Goal: Communication & Community: Answer question/provide support

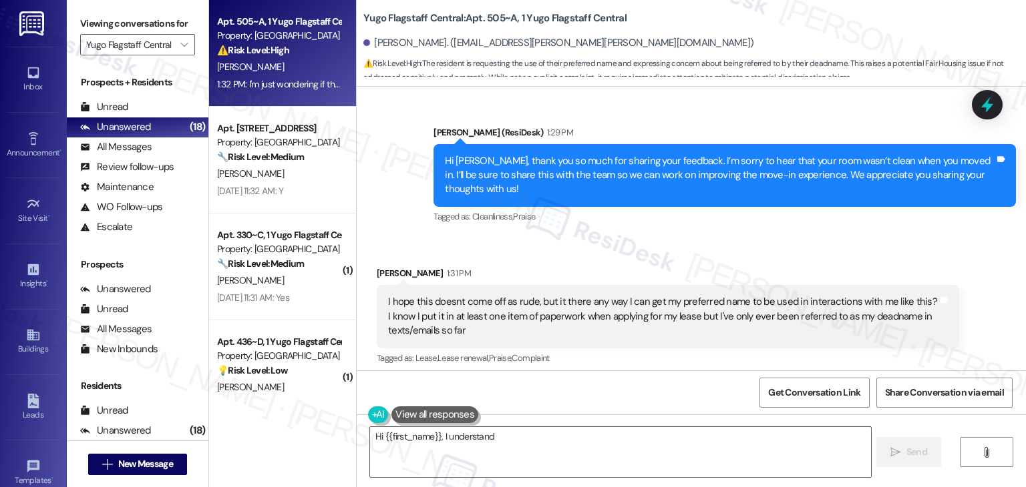
scroll to position [422, 0]
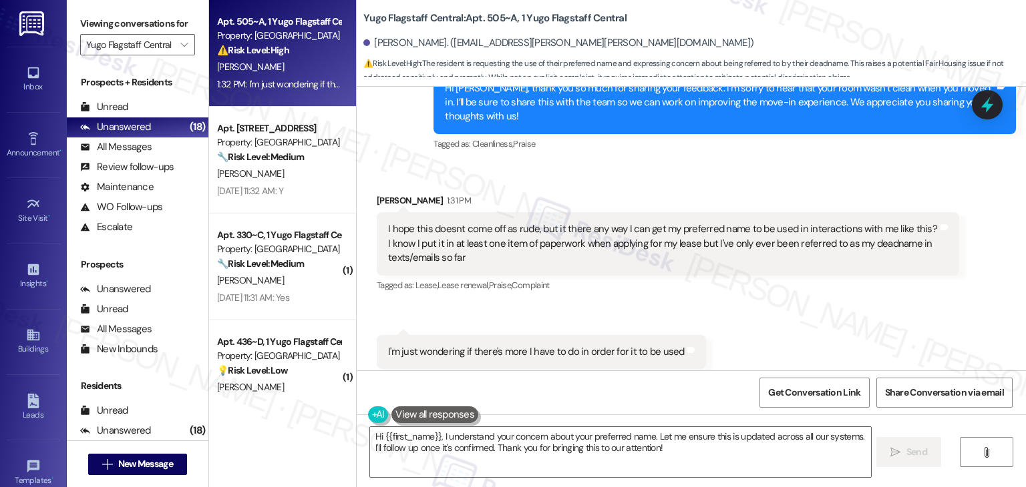
click at [529, 225] on div "I hope this doesnt come off as rude, but it there any way I can get my preferre…" at bounding box center [662, 243] width 549 height 43
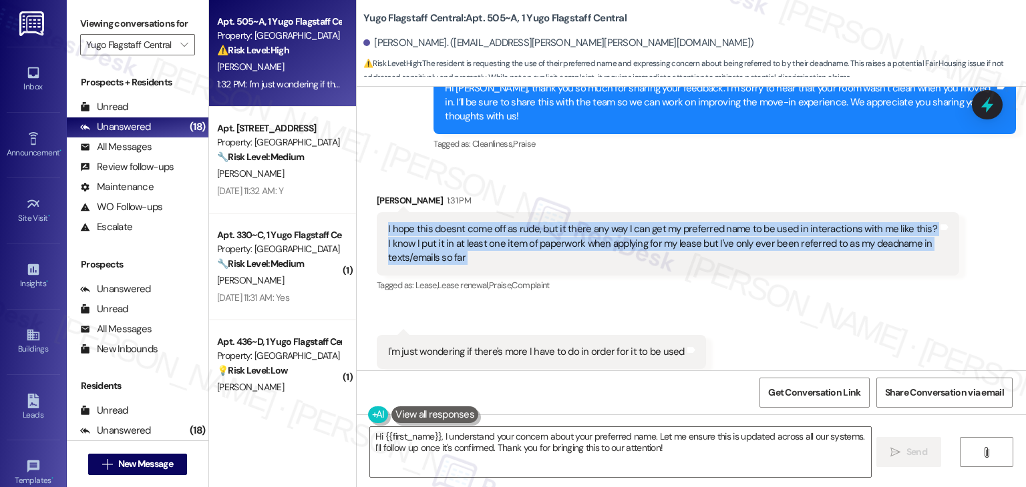
click at [529, 225] on div "I hope this doesnt come off as rude, but it there any way I can get my preferre…" at bounding box center [662, 243] width 549 height 43
copy div "I hope this doesnt come off as rude, but it there any way I can get my preferre…"
click at [459, 345] on div "I'm just wondering if there's more I have to do in order for it to be used" at bounding box center [536, 352] width 296 height 14
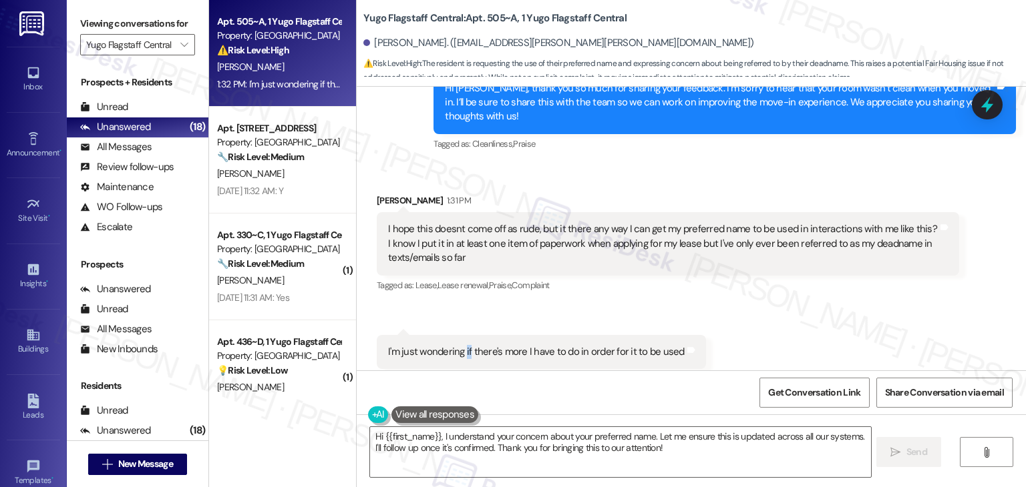
copy div "if"
click at [459, 345] on div "I'm just wondering if there's more I have to do in order for it to be used" at bounding box center [536, 352] width 296 height 14
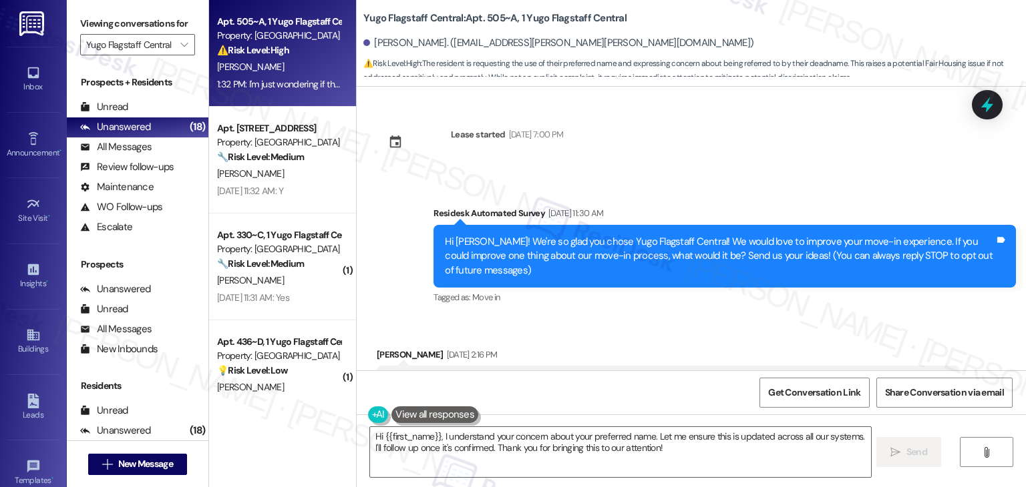
scroll to position [423, 0]
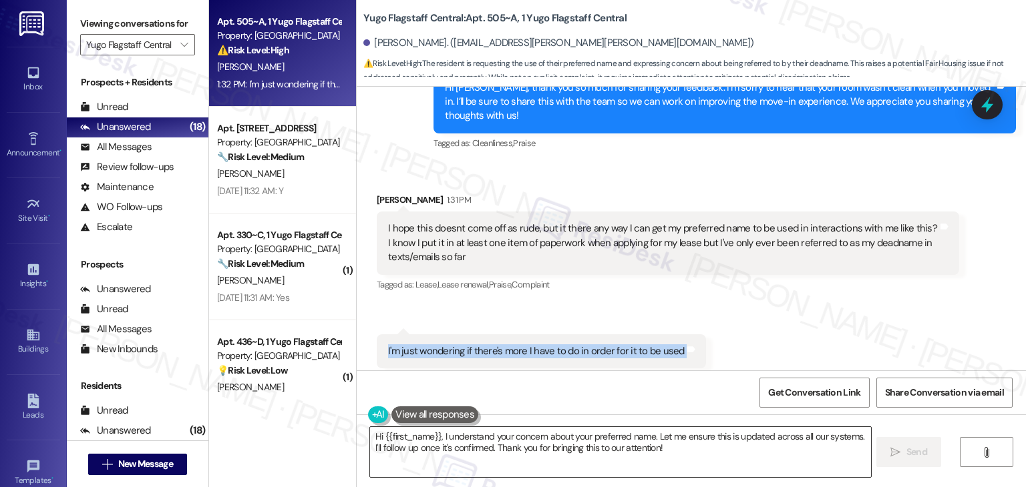
click at [602, 451] on textarea "Hi {{first_name}}, I understand your concern about your preferred name. Let me …" at bounding box center [620, 452] width 500 height 50
click at [601, 451] on textarea "Hi {{first_name}}, I understand your concern about your preferred name. Let me …" at bounding box center [620, 452] width 500 height 50
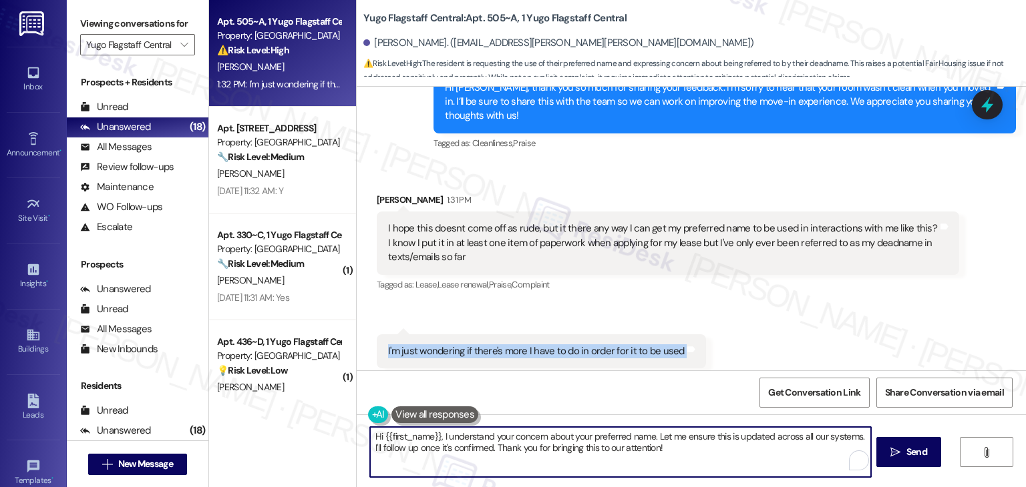
paste textarea "[PERSON_NAME], I appreciate you letting us know. I’m so sorry that your preferr…"
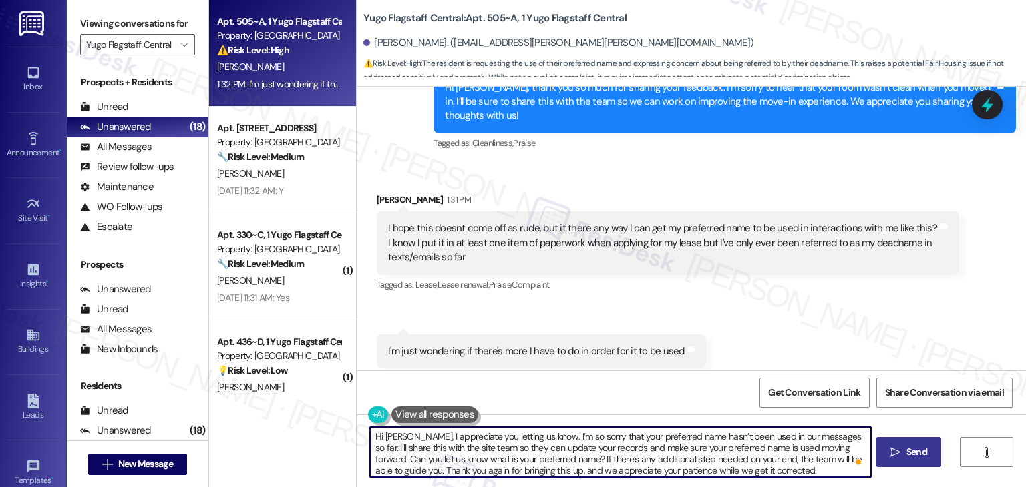
click at [921, 463] on button " Send" at bounding box center [908, 452] width 65 height 30
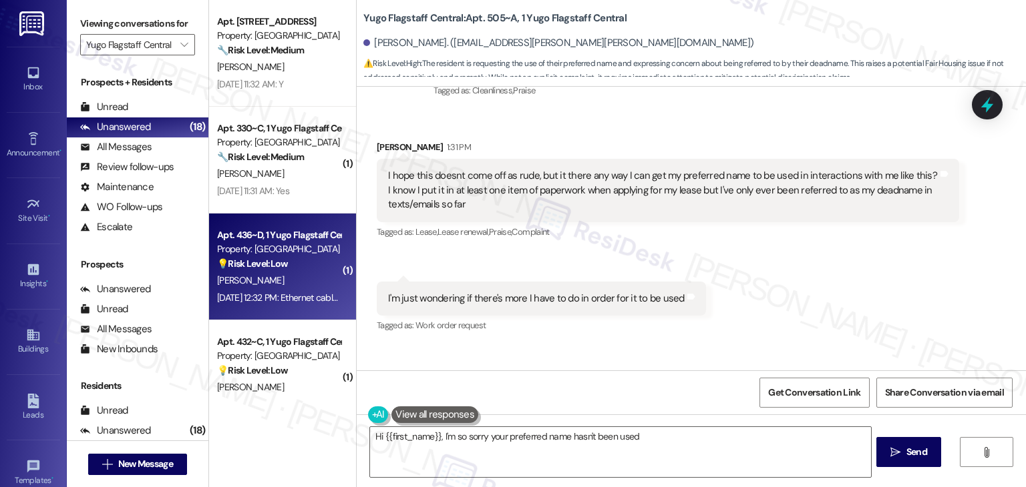
scroll to position [489, 0]
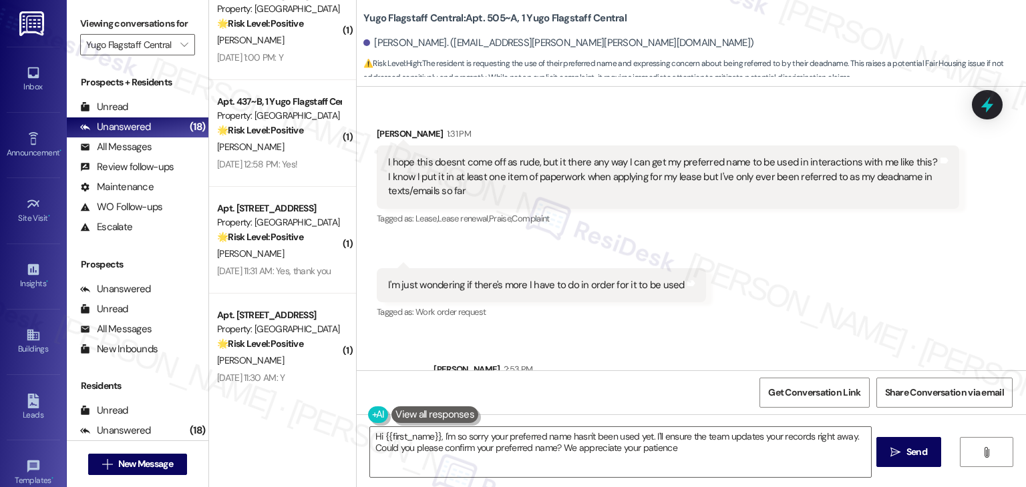
type textarea "Hi {{first_name}}, I'm so sorry your preferred name hasn't been used yet. I'll …"
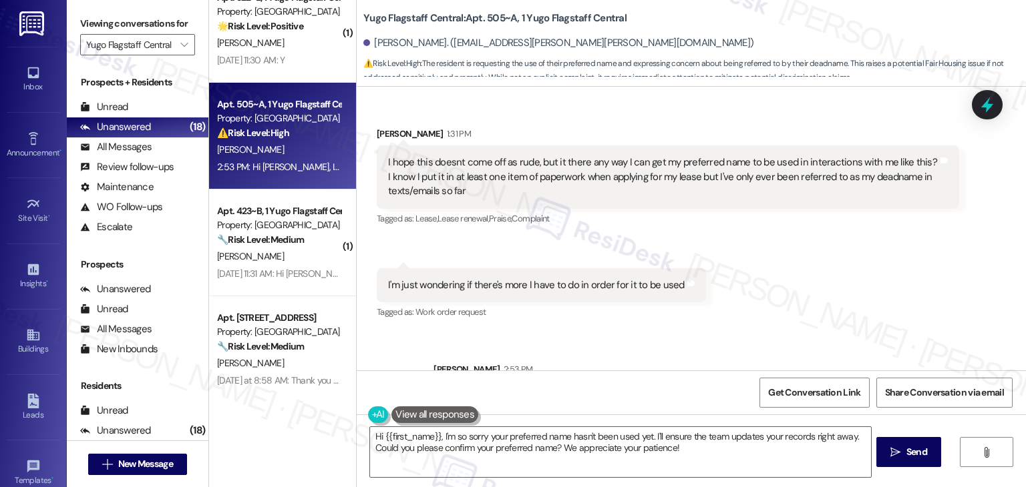
scroll to position [1103, 0]
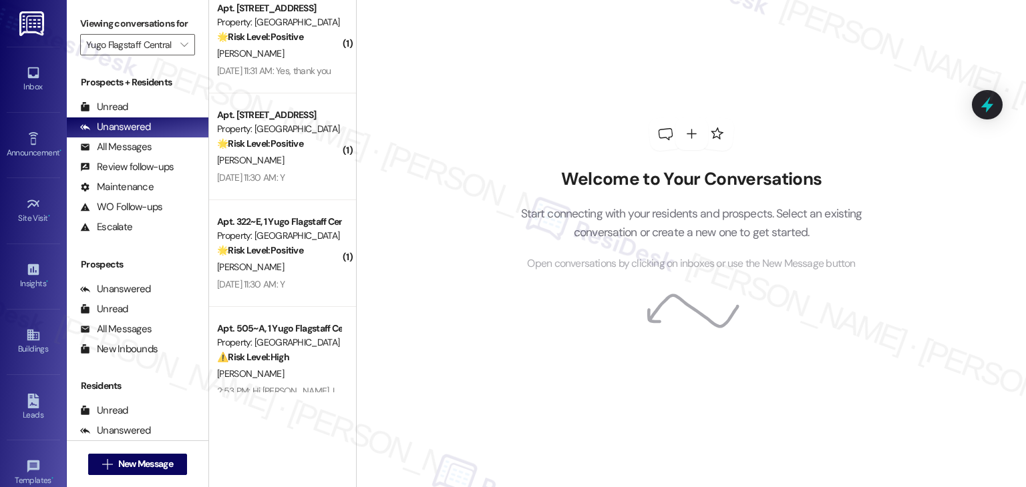
scroll to position [1103, 0]
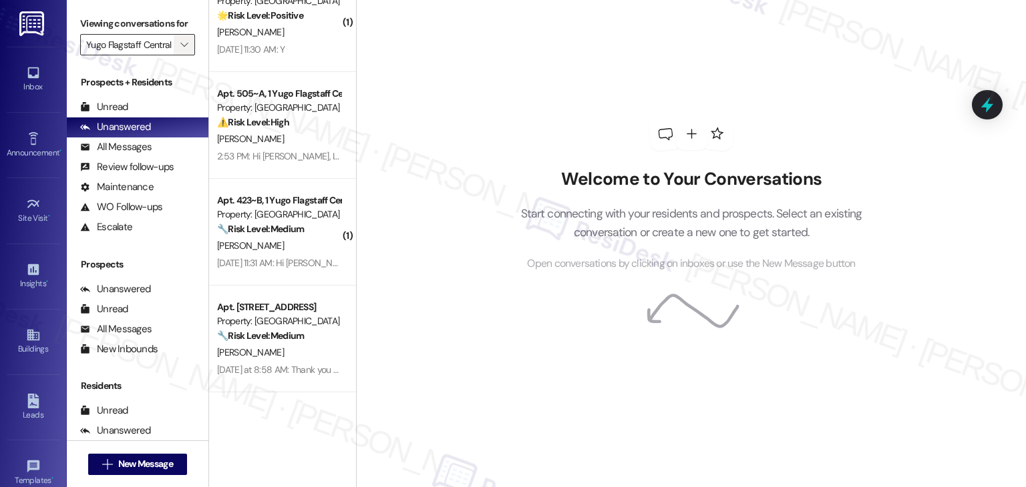
click at [180, 45] on icon "" at bounding box center [183, 44] width 7 height 11
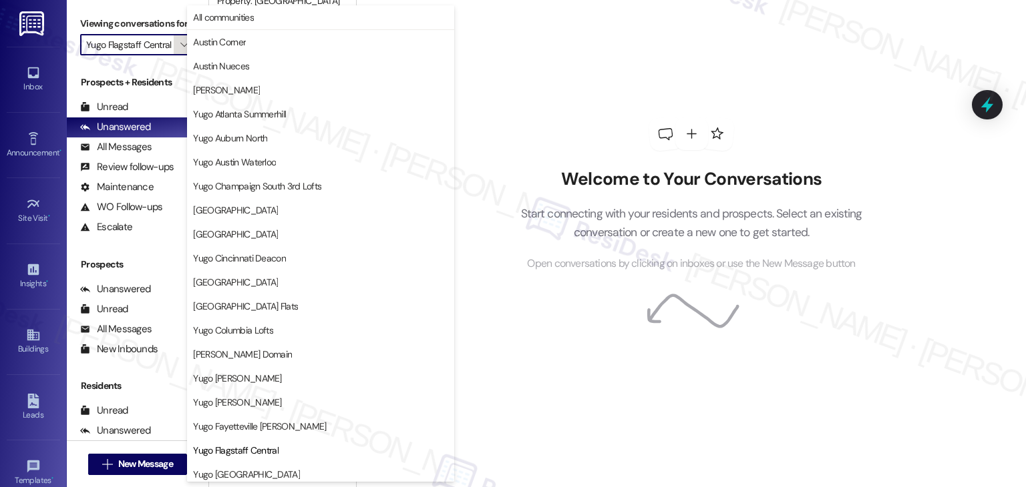
scroll to position [216, 0]
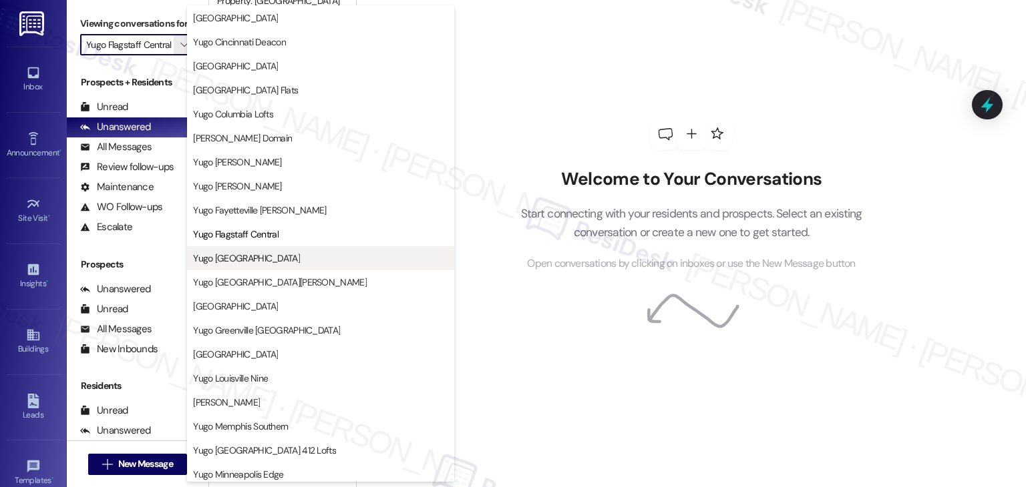
click at [272, 256] on span "Yugo [GEOGRAPHIC_DATA]" at bounding box center [246, 258] width 107 height 13
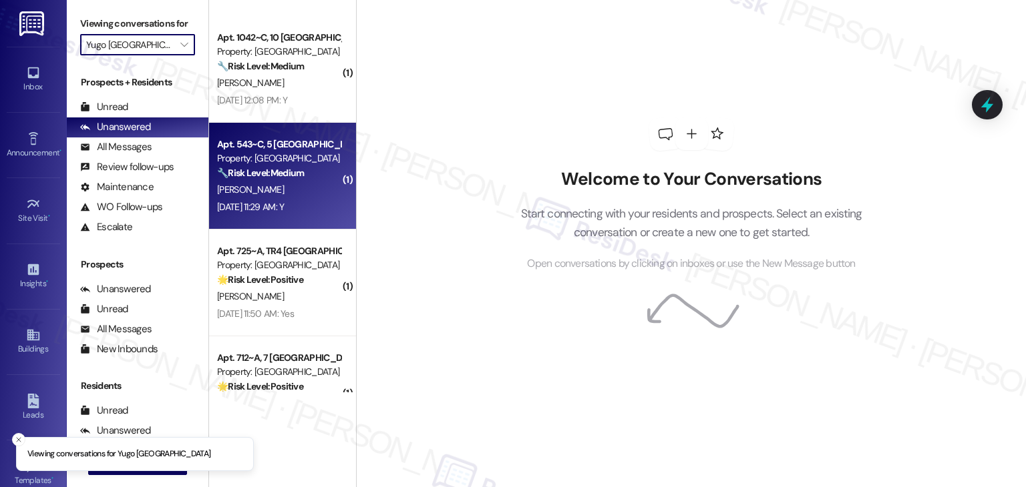
scroll to position [248, 0]
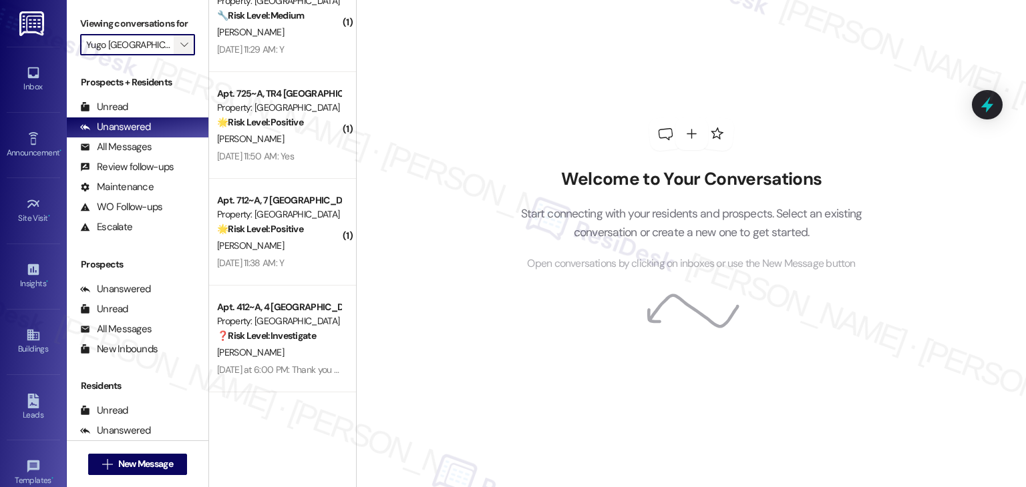
click at [180, 44] on icon "" at bounding box center [183, 44] width 7 height 11
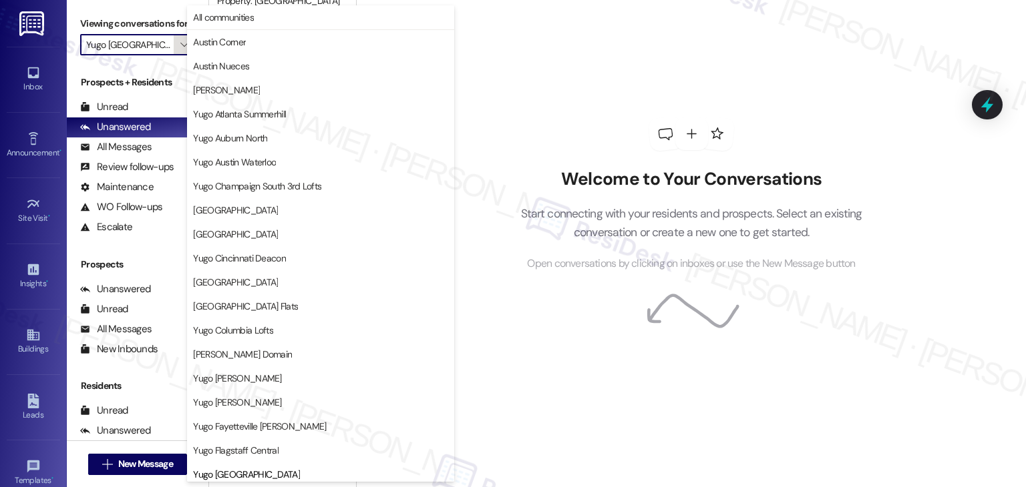
scroll to position [457, 0]
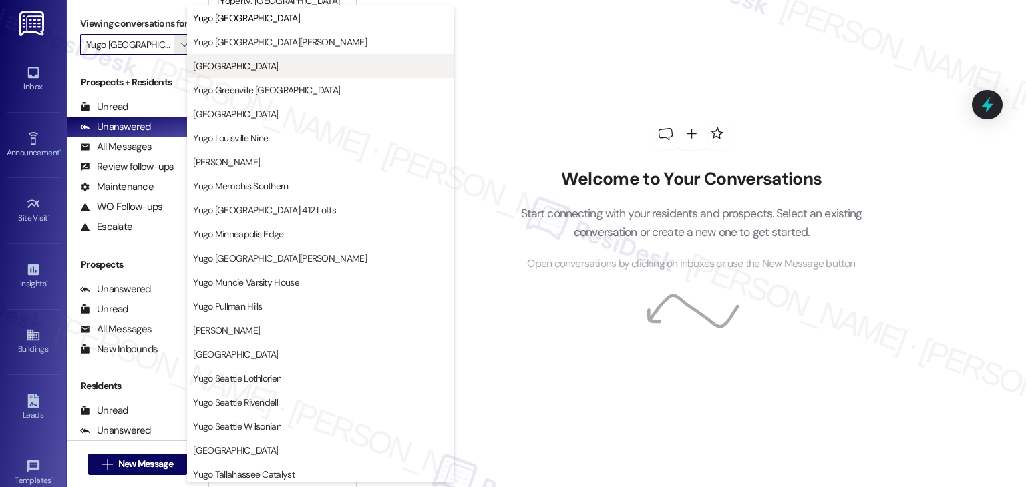
click at [278, 60] on span "[GEOGRAPHIC_DATA]" at bounding box center [235, 65] width 85 height 13
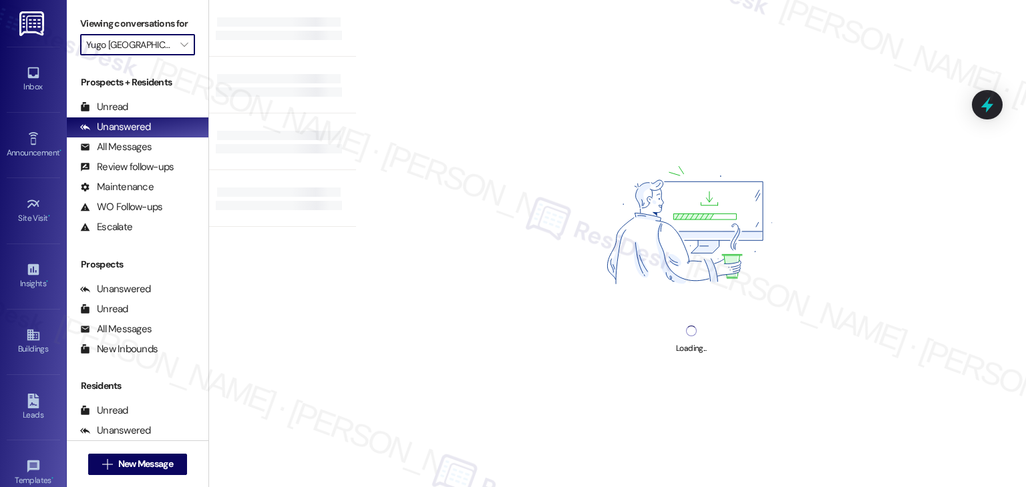
type input "[GEOGRAPHIC_DATA]"
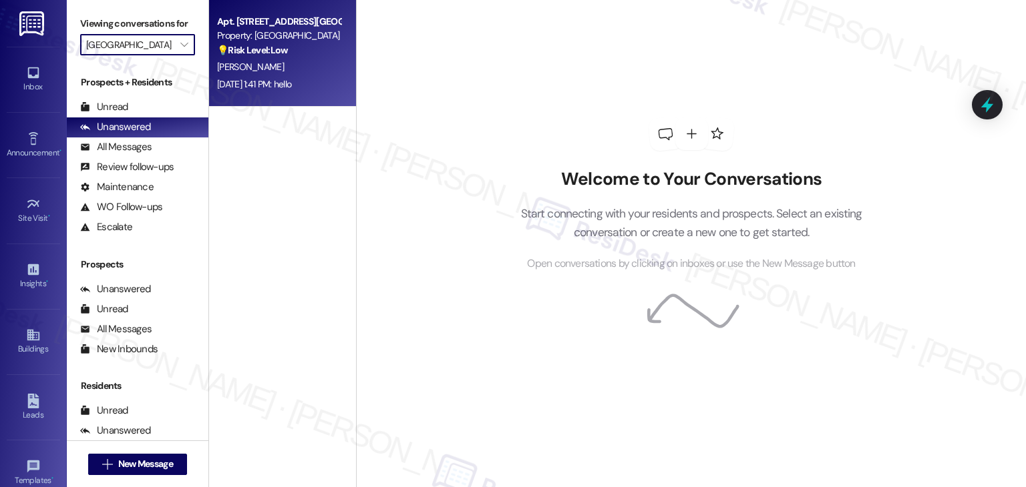
click at [306, 105] on div "Apt. 504, [GEOGRAPHIC_DATA] Property: [GEOGRAPHIC_DATA] 💡 Risk Level: Low The m…" at bounding box center [282, 53] width 147 height 107
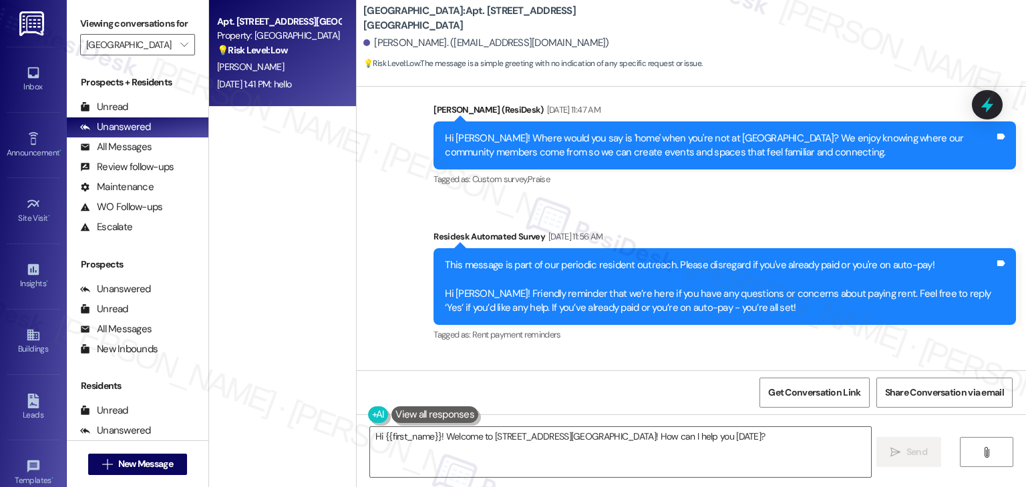
scroll to position [1995, 0]
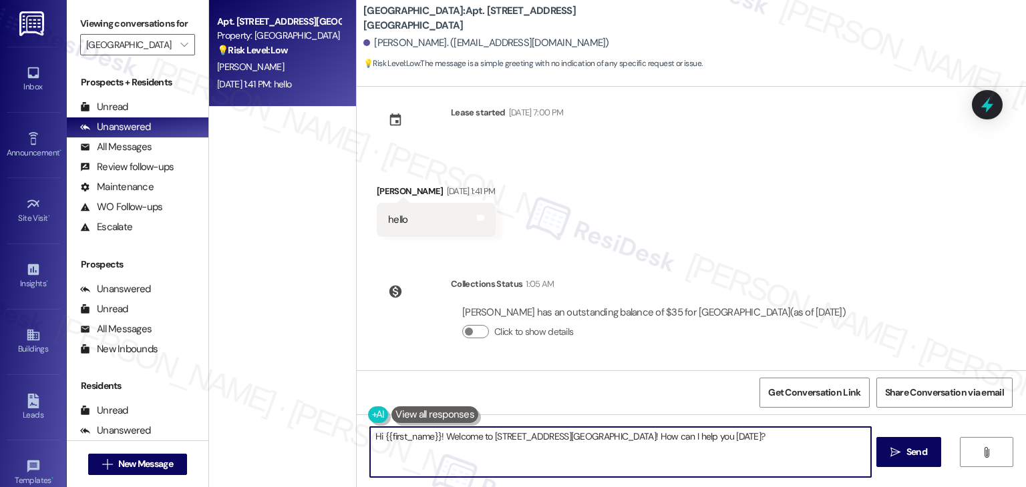
drag, startPoint x: 619, startPoint y: 438, endPoint x: 476, endPoint y: 435, distance: 142.9
click at [476, 435] on textarea "Hi {{first_name}}! Welcome to [STREET_ADDRESS][GEOGRAPHIC_DATA]! How can I help…" at bounding box center [620, 452] width 500 height 50
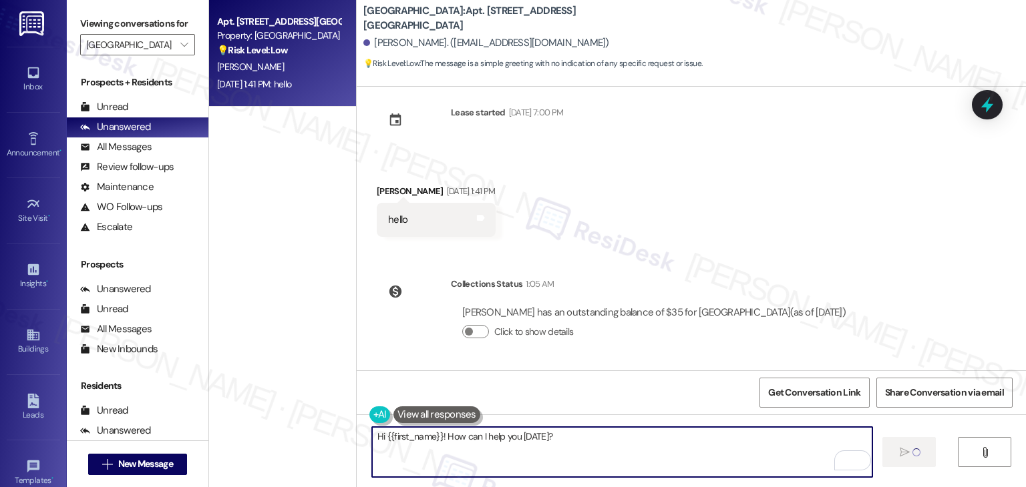
type textarea "Fetching suggested responses. Please feel free to read through the conversation…"
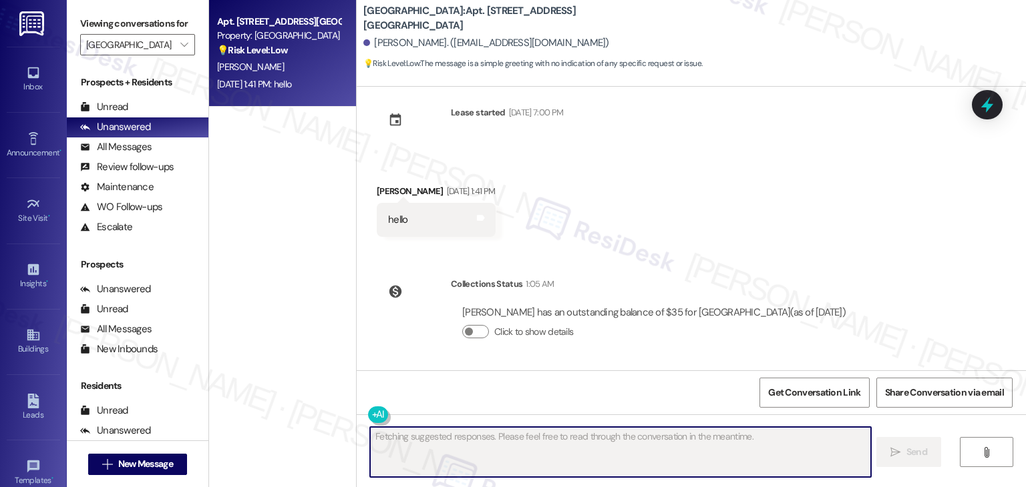
scroll to position [1872, 0]
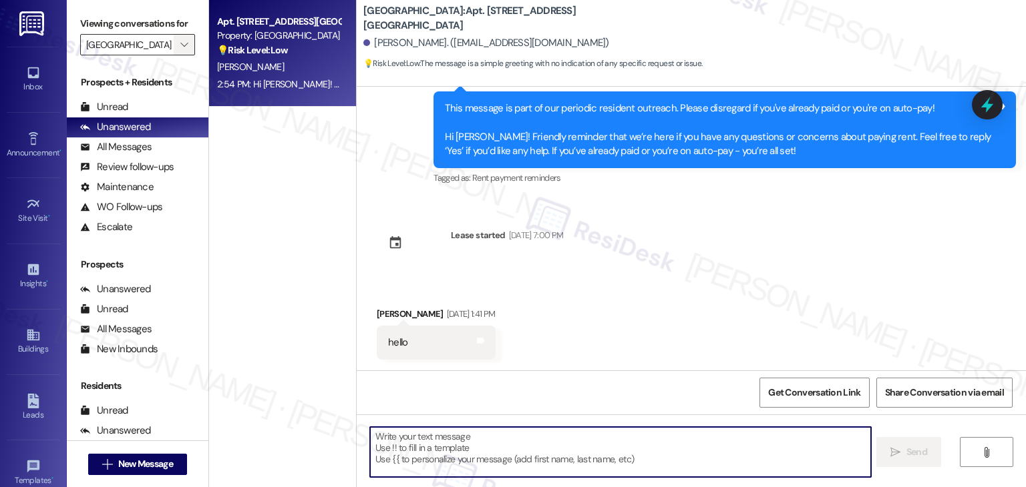
click at [180, 47] on span "" at bounding box center [184, 44] width 13 height 21
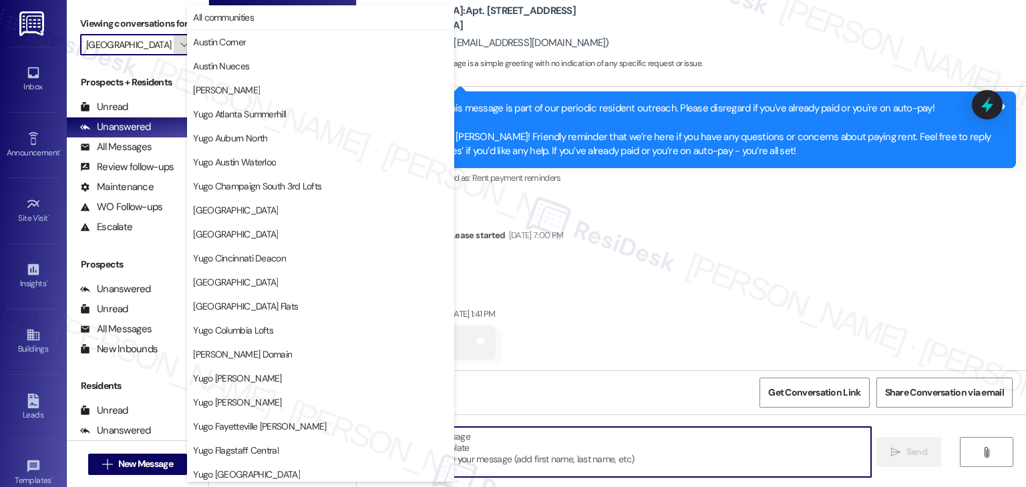
scroll to position [457, 0]
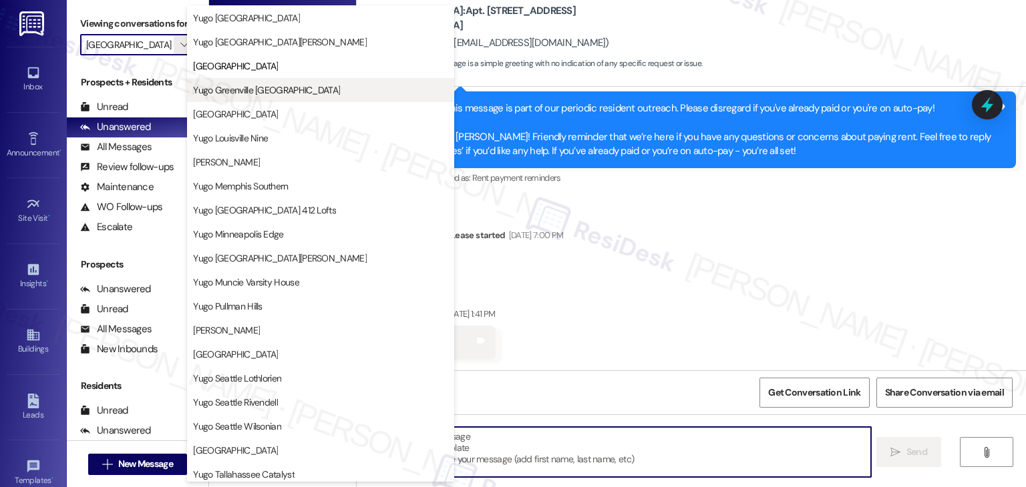
click at [278, 90] on span "Yugo Greenville [GEOGRAPHIC_DATA]" at bounding box center [266, 89] width 147 height 13
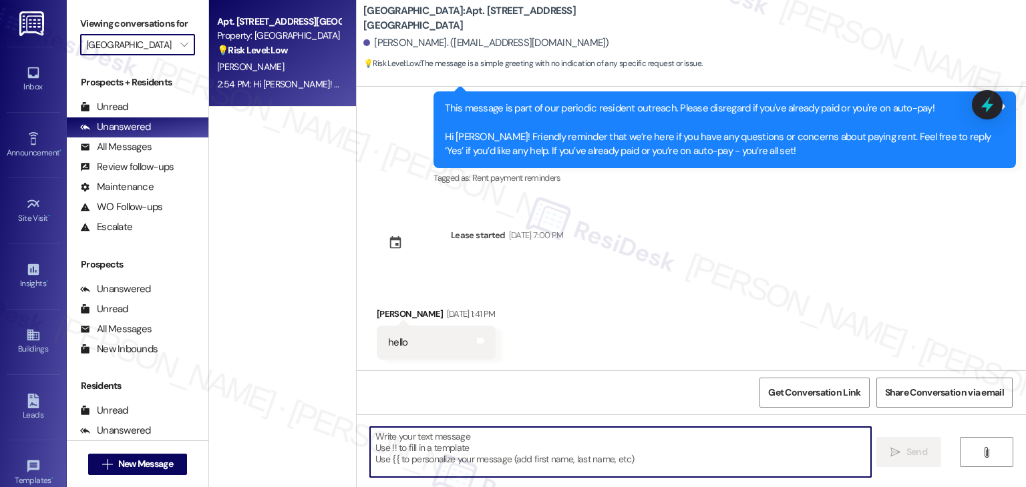
type input "Yugo Greenville [GEOGRAPHIC_DATA]"
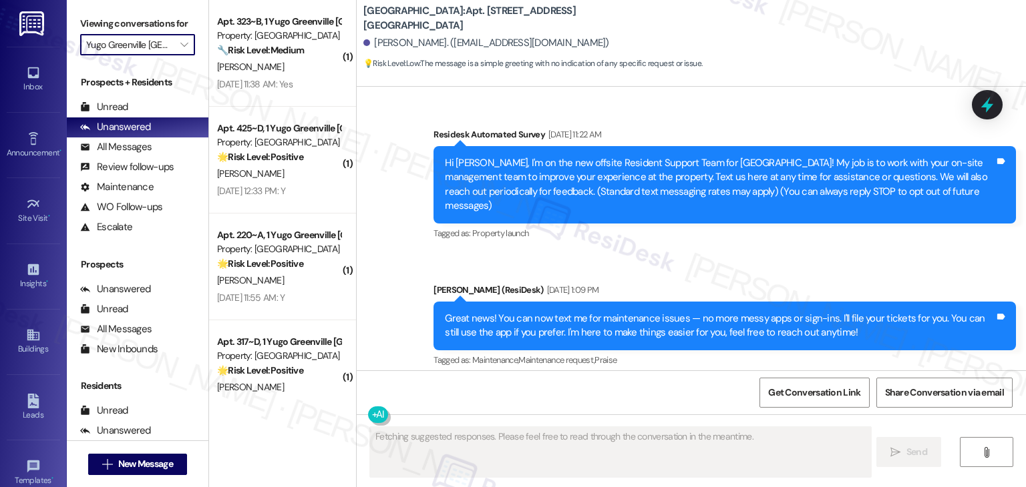
type textarea "Fetching suggested responses. Please feel free to read through the conversation…"
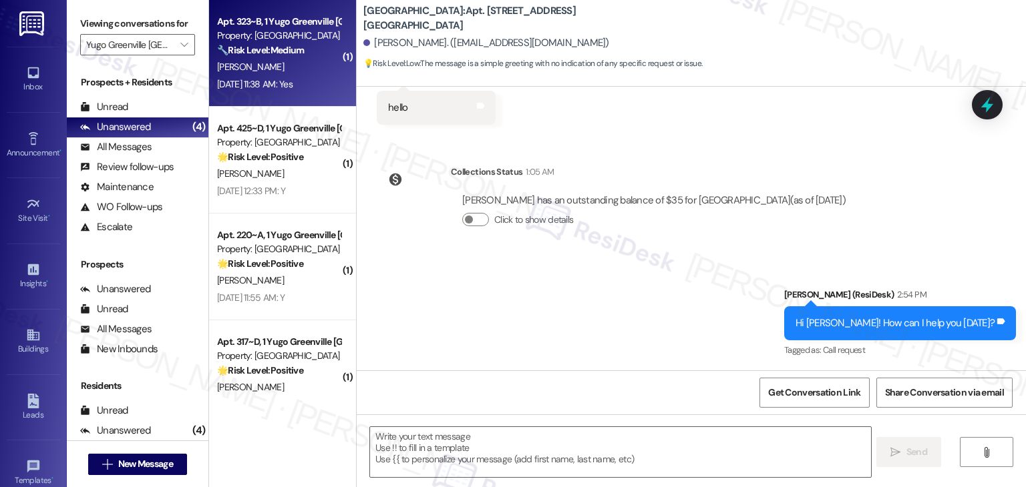
click at [286, 80] on div "[DATE] 11:38 AM: Yes [DATE] 11:38 AM: Yes" at bounding box center [254, 84] width 75 height 12
type textarea "Fetching suggested responses. Please feel free to read through the conversation…"
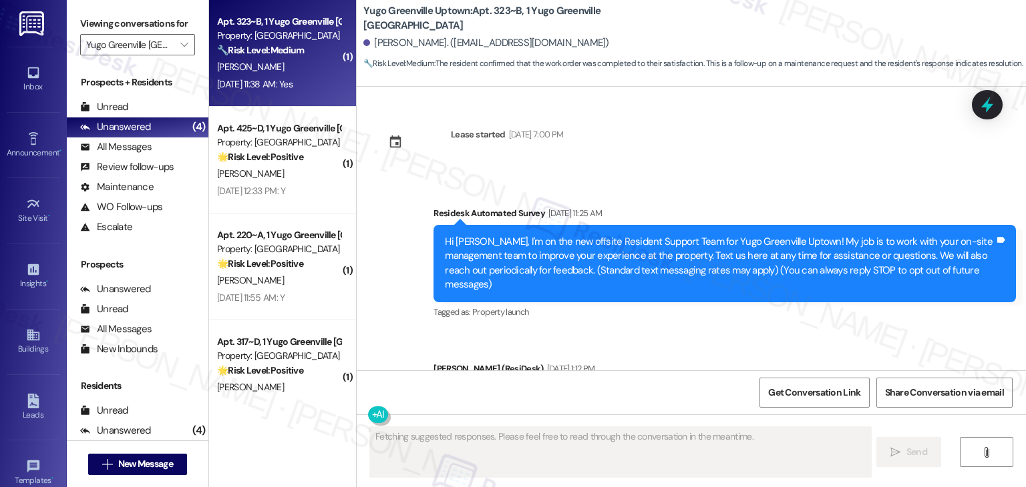
type textarea "Fetching suggested responses. Please feel free to read through the conversation…"
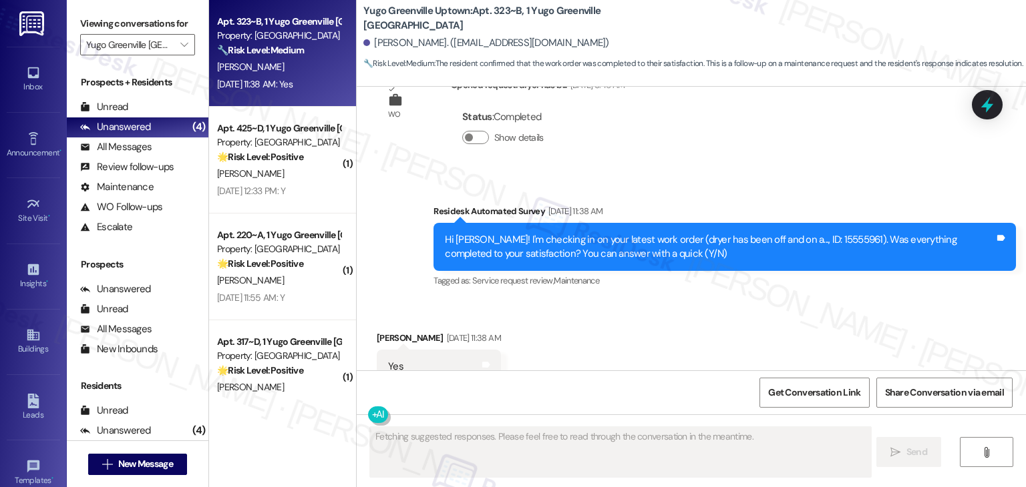
scroll to position [2884, 0]
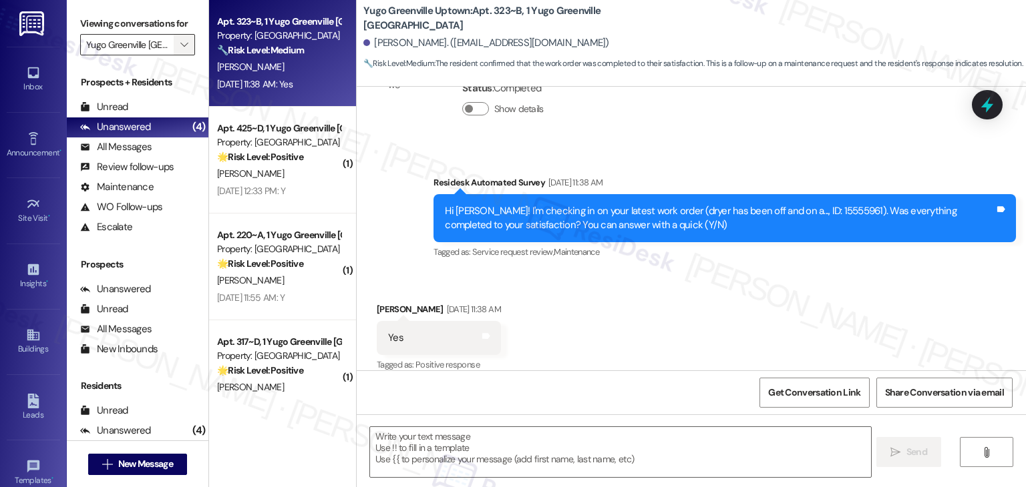
click at [181, 40] on span "" at bounding box center [184, 44] width 13 height 21
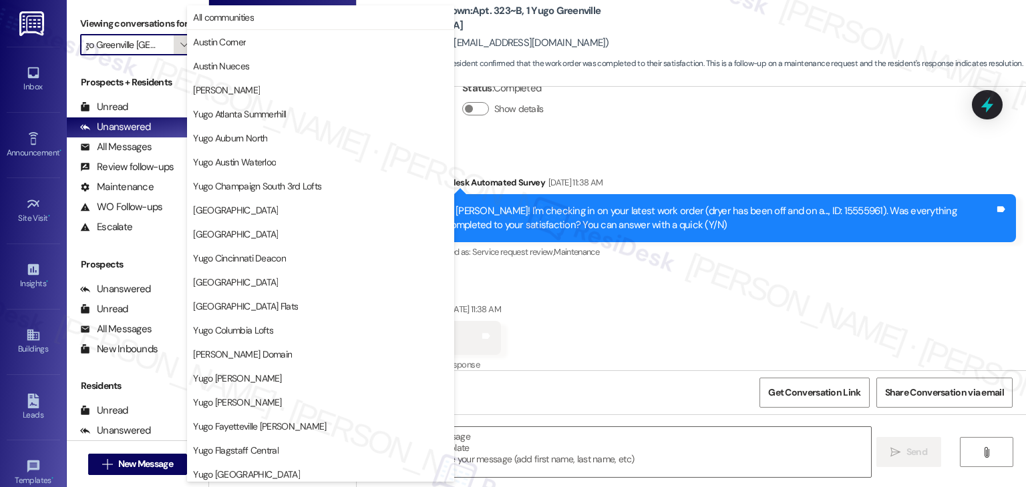
scroll to position [457, 0]
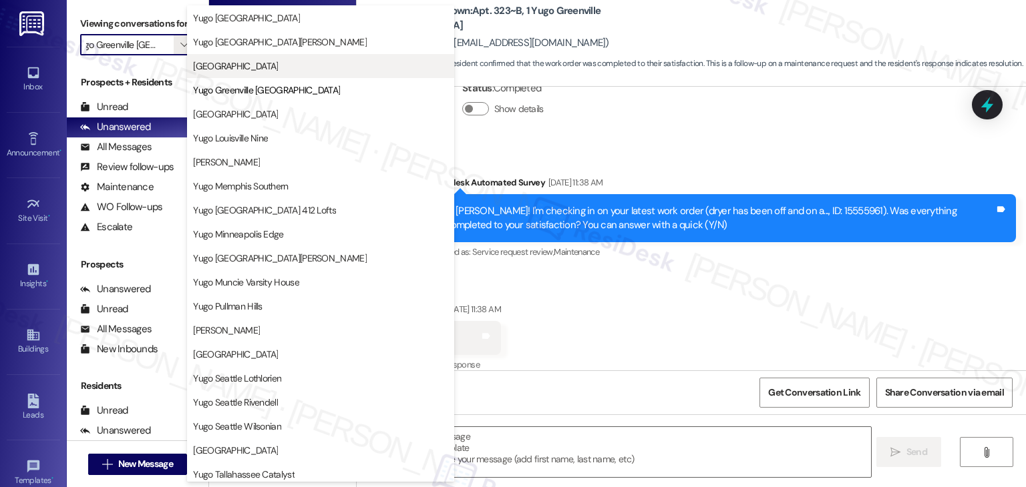
click at [234, 67] on span "[GEOGRAPHIC_DATA]" at bounding box center [235, 65] width 85 height 13
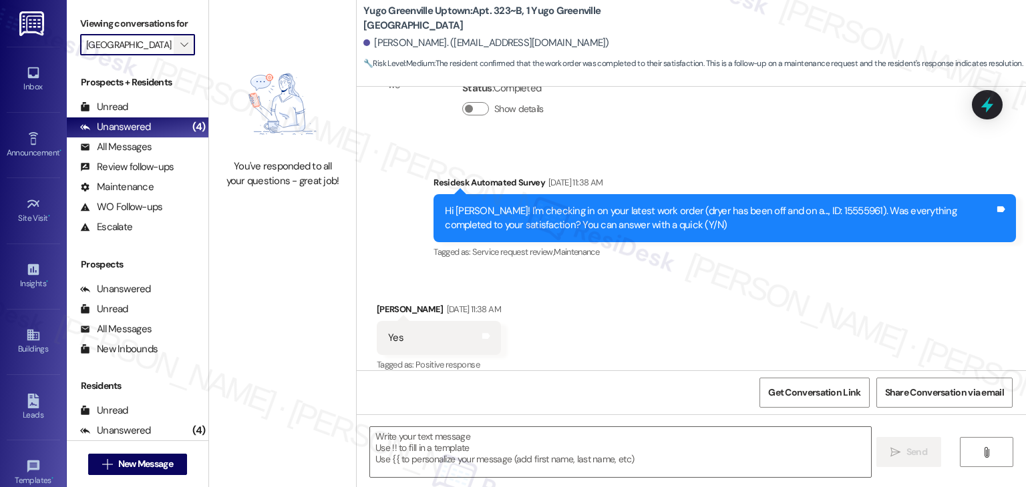
click at [180, 45] on icon "" at bounding box center [183, 44] width 7 height 11
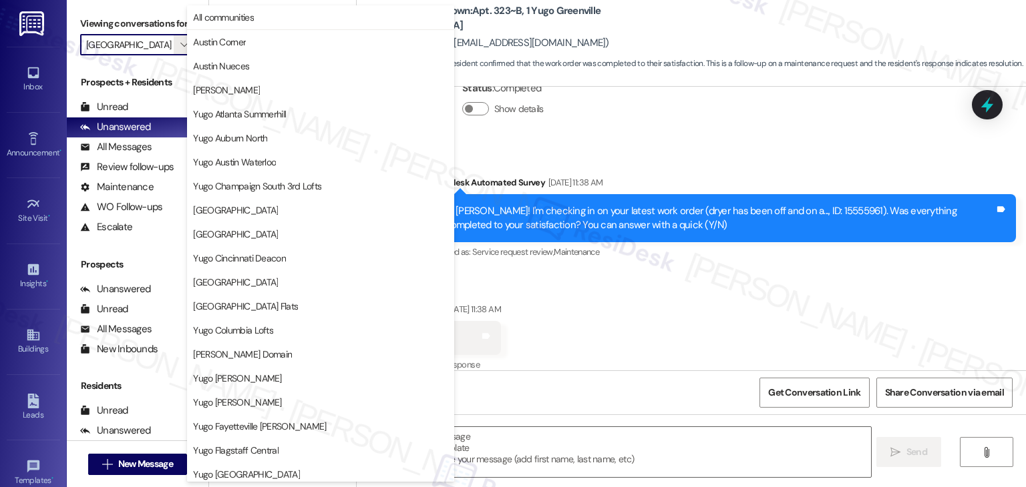
scroll to position [457, 0]
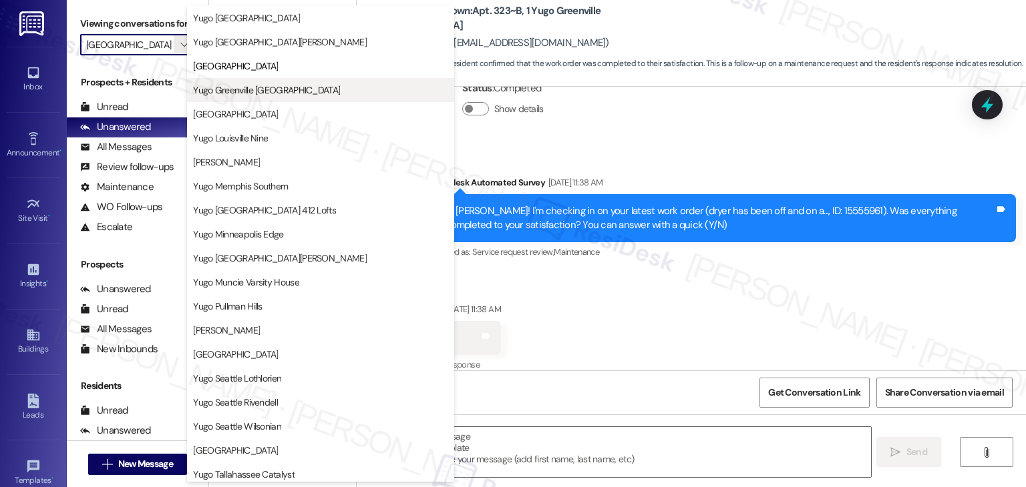
click at [262, 93] on span "Yugo Greenville [GEOGRAPHIC_DATA]" at bounding box center [266, 89] width 147 height 13
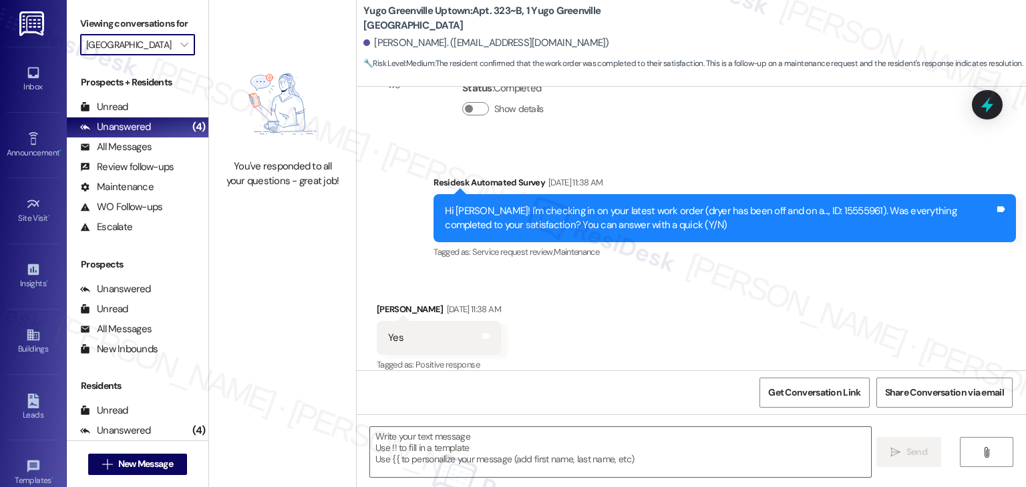
type input "Yugo Greenville [GEOGRAPHIC_DATA]"
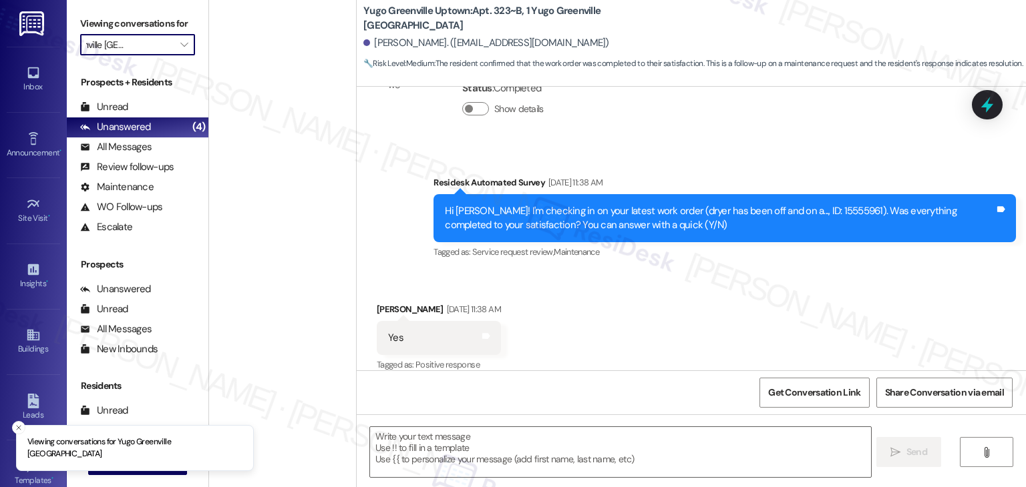
scroll to position [0, 12]
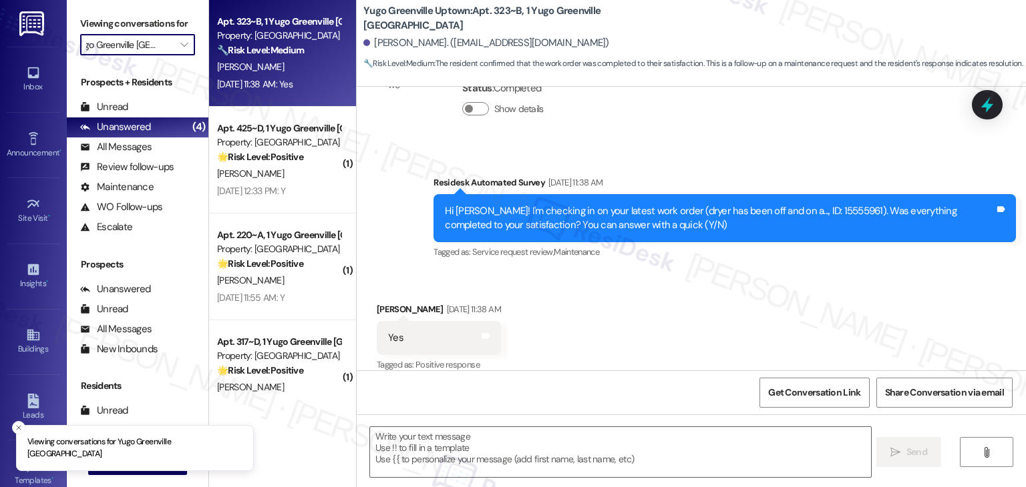
click at [708, 316] on div "Received via SMS [PERSON_NAME] [DATE] 11:38 AM Yes Tags and notes Tagged as: Po…" at bounding box center [691, 328] width 669 height 113
click at [692, 297] on div "Received via SMS [PERSON_NAME] [DATE] 11:38 AM Yes Tags and notes Tagged as: Po…" at bounding box center [691, 328] width 669 height 113
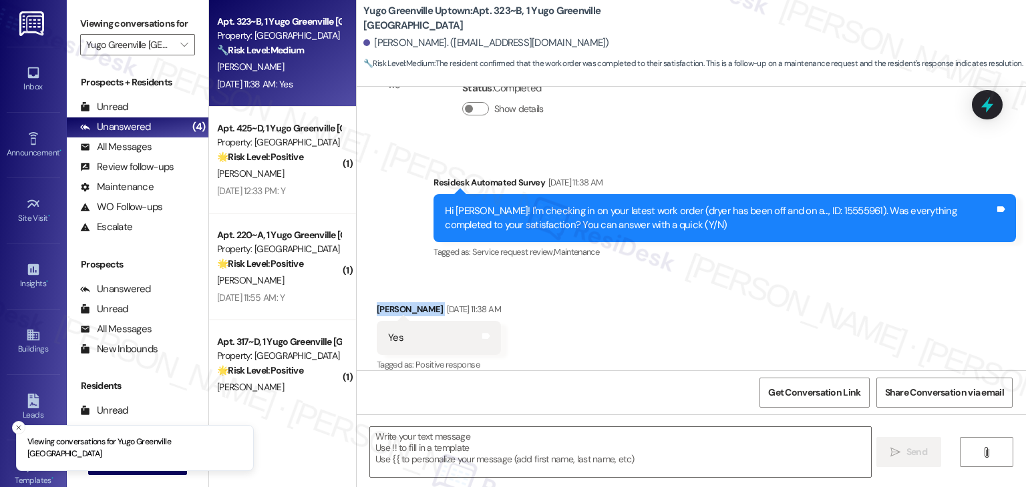
click at [692, 297] on div "Received via SMS [PERSON_NAME] [DATE] 11:38 AM Yes Tags and notes Tagged as: Po…" at bounding box center [691, 328] width 669 height 113
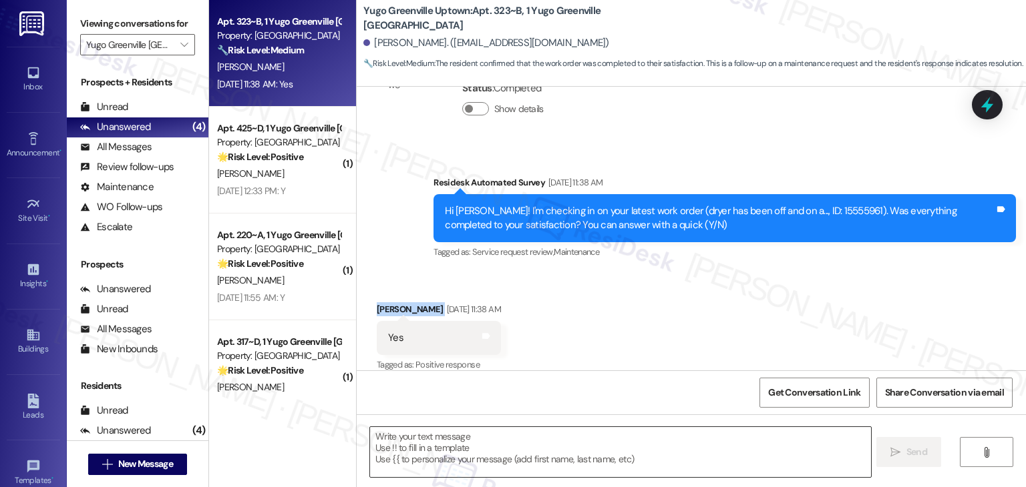
click at [492, 441] on textarea at bounding box center [620, 452] width 500 height 50
paste textarea "Hey [PERSON_NAME]! I’m glad your latest work order was completed to your satisf…"
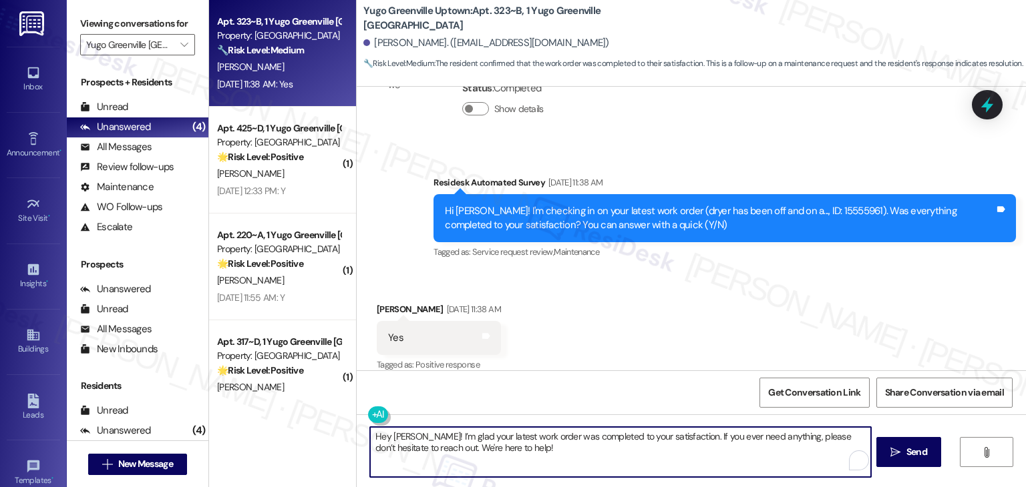
click at [389, 433] on textarea "Hey [PERSON_NAME]! I’m glad your latest work order was completed to your satisf…" at bounding box center [620, 452] width 500 height 50
click at [507, 445] on textarea "Hey [PERSON_NAME]! I’m glad your latest work order was completed to your satisf…" at bounding box center [620, 452] width 500 height 50
type textarea "Hey [PERSON_NAME]! I’m glad your latest work order was completed to your satisf…"
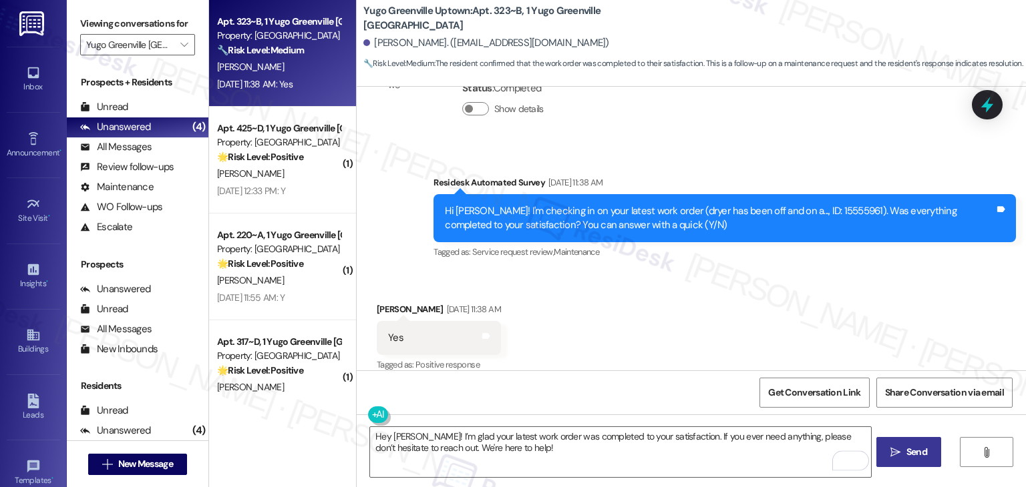
click at [909, 450] on span "Send" at bounding box center [916, 452] width 21 height 14
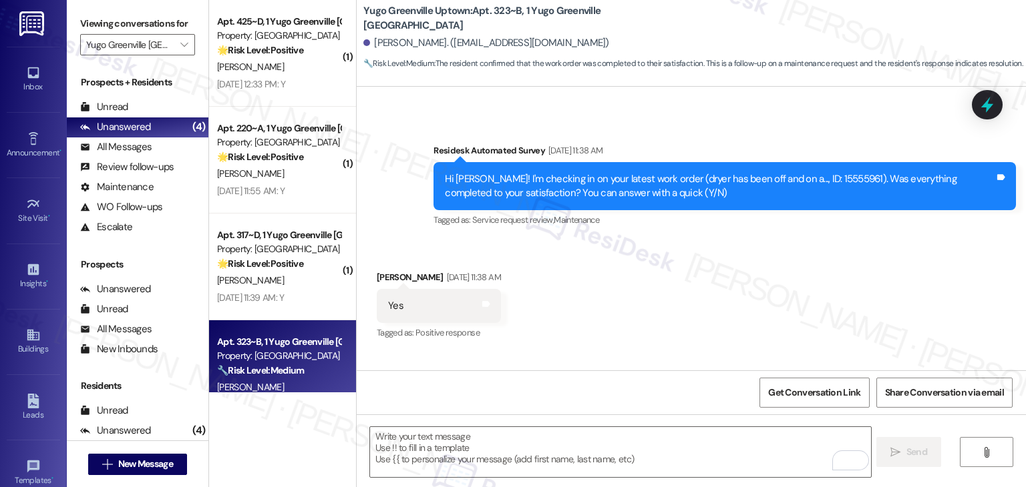
scroll to position [3114, 0]
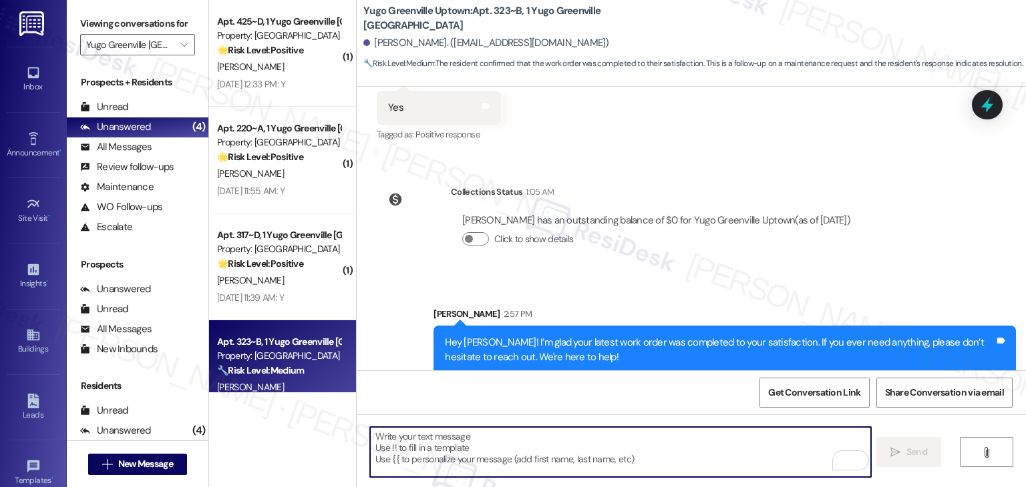
click at [529, 443] on textarea "To enrich screen reader interactions, please activate Accessibility in Grammarl…" at bounding box center [620, 452] width 500 height 50
paste textarea "We're eager to know if {{property}} has met your expectations. Your feedback is…"
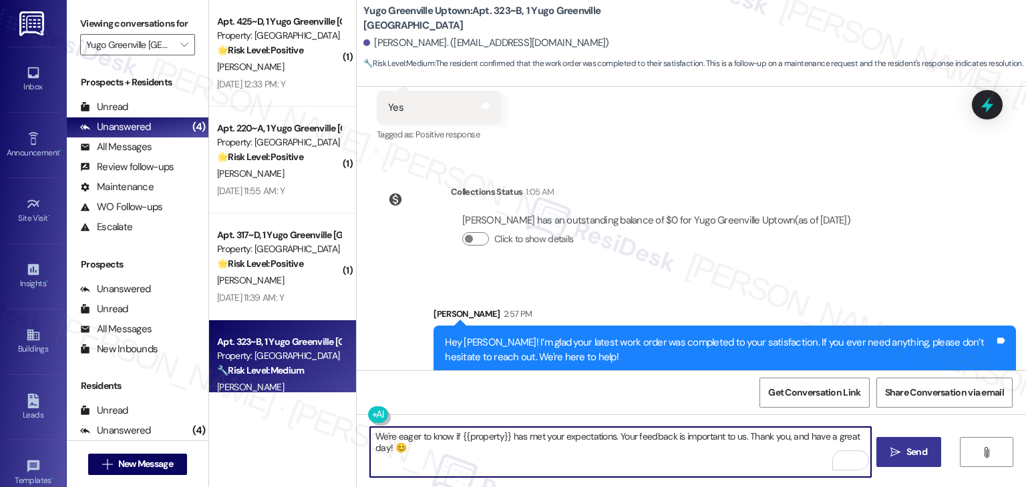
type textarea "We're eager to know if {{property}} has met your expectations. Your feedback is…"
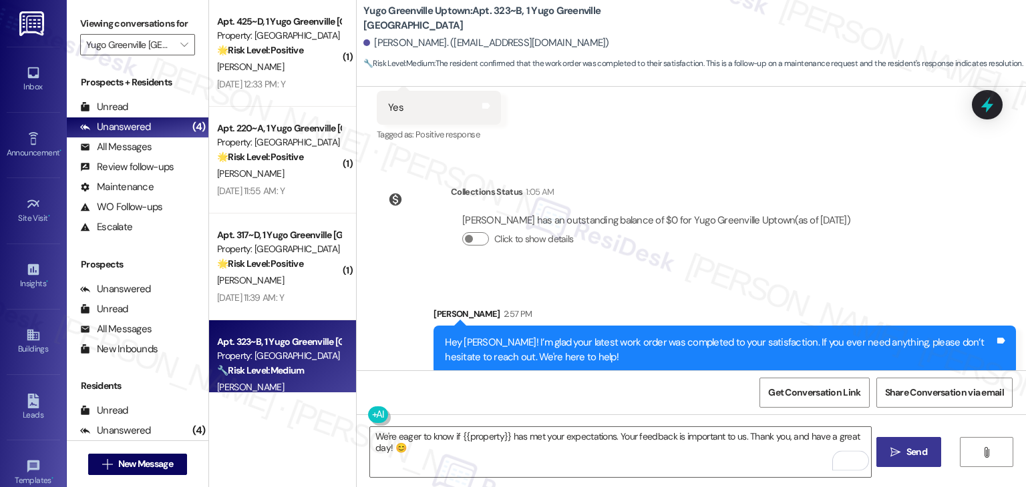
click at [913, 457] on span "Send" at bounding box center [916, 452] width 21 height 14
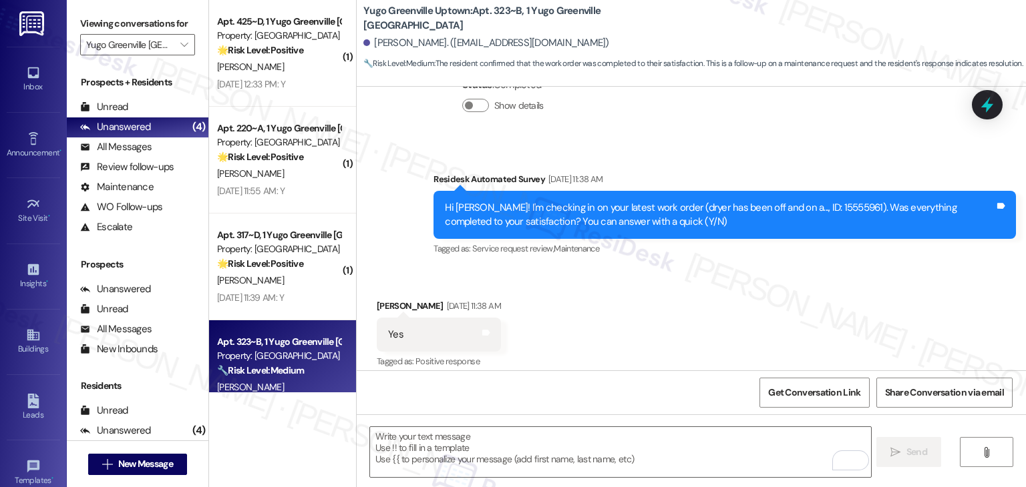
scroll to position [2884, 0]
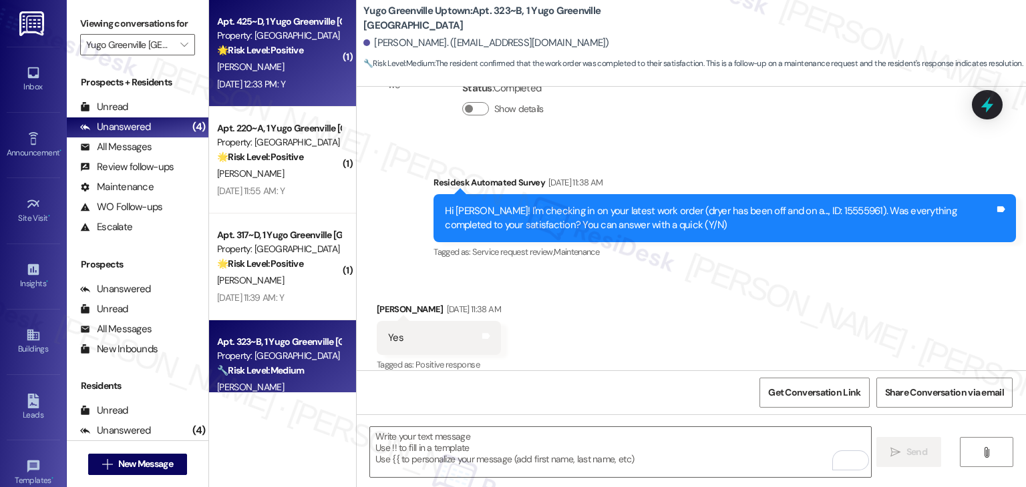
click at [280, 67] on div "[PERSON_NAME]" at bounding box center [279, 67] width 126 height 17
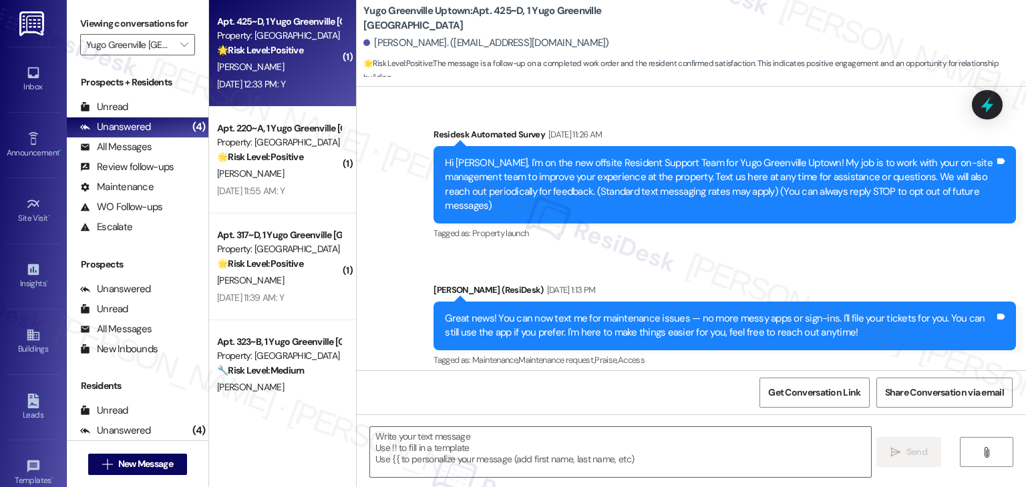
type textarea "Fetching suggested responses. Please feel free to read through the conversation…"
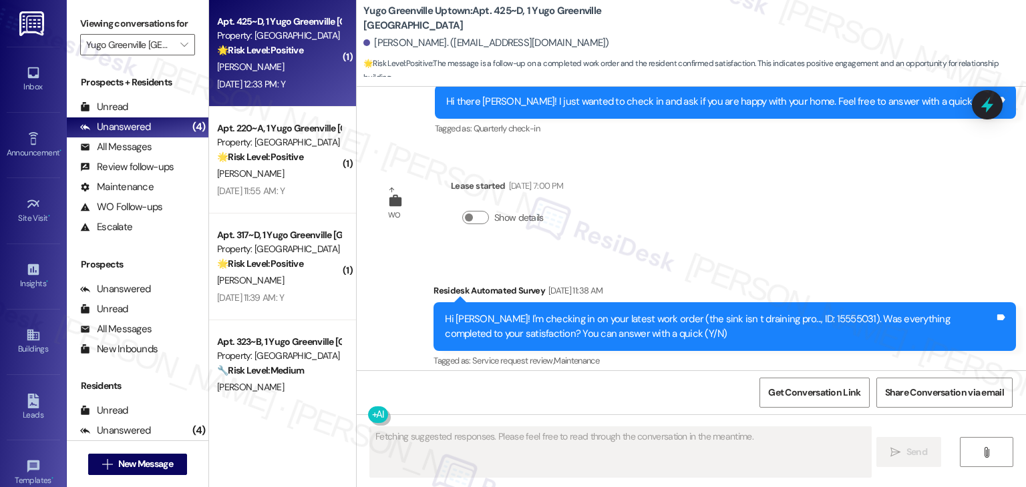
scroll to position [2836, 0]
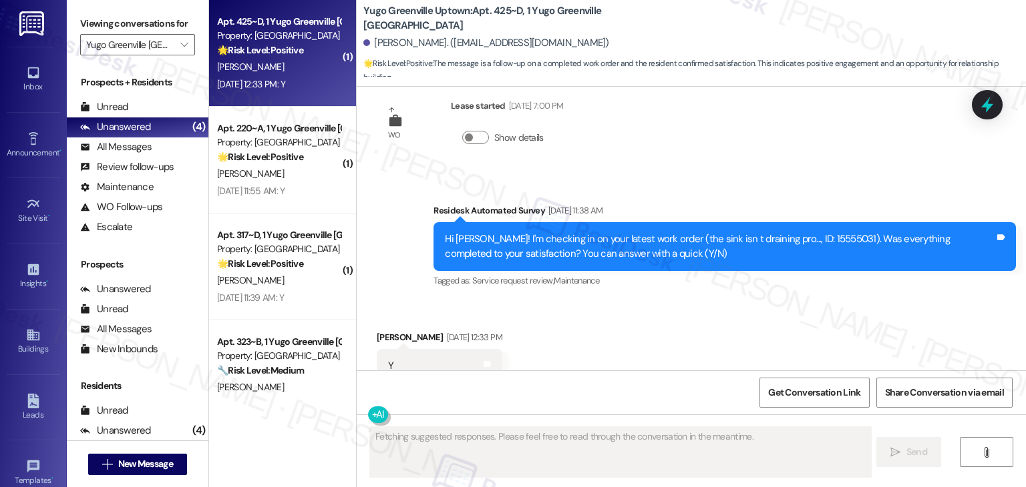
click at [728, 300] on div "Received via SMS [PERSON_NAME] [DATE] 12:33 PM Y Tags and notes Tagged as: Posi…" at bounding box center [691, 356] width 669 height 113
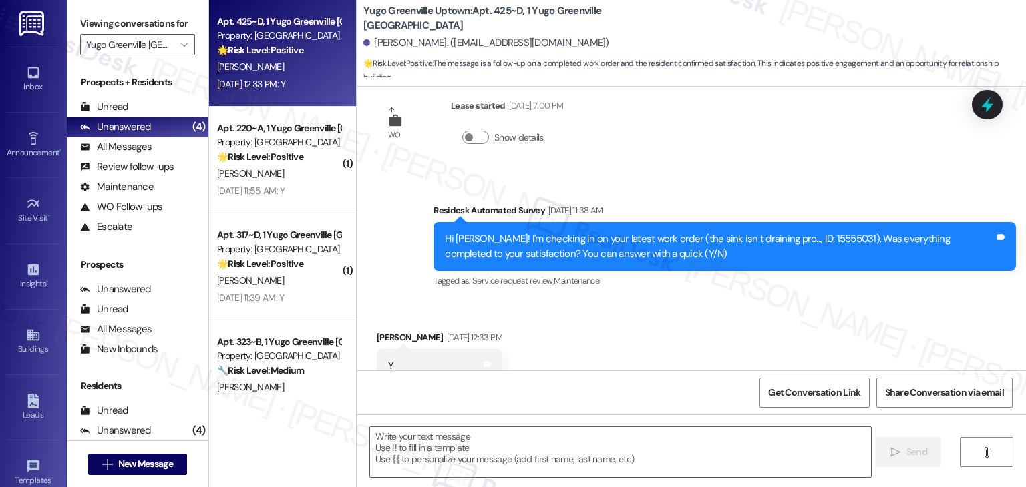
scroll to position [2959, 0]
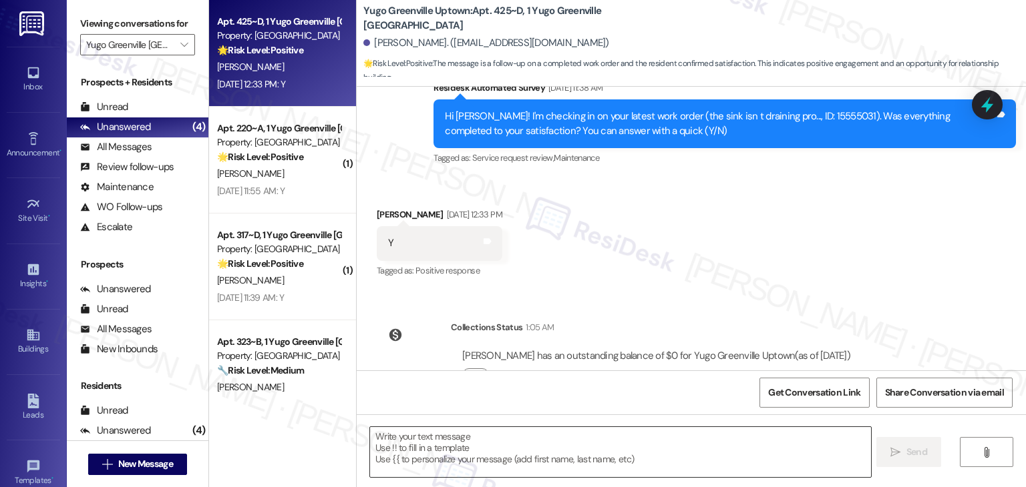
click at [566, 441] on textarea at bounding box center [620, 452] width 500 height 50
paste textarea "We're happy the work order was completed, {{first_name}}! Please don't hesitate…"
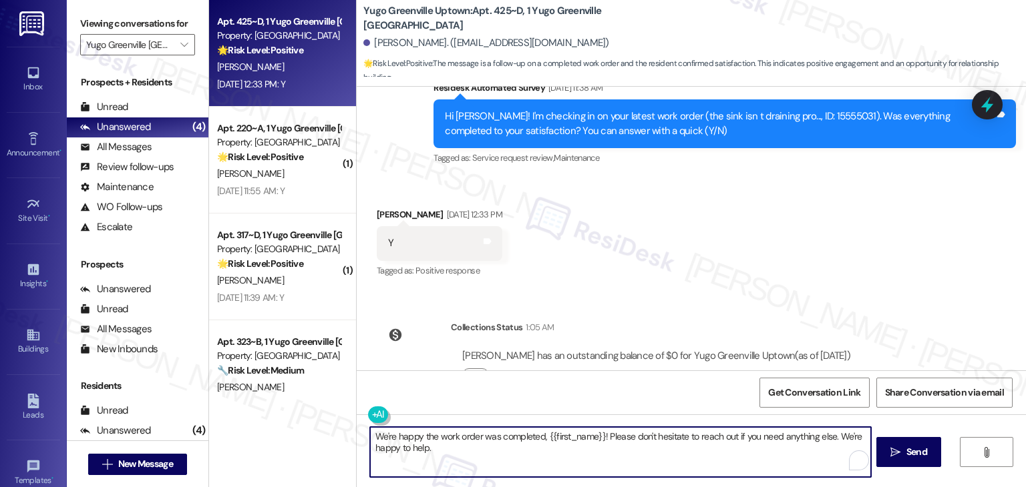
type textarea "We're happy the work order was completed, {{first_name}}! Please don't hesitate…"
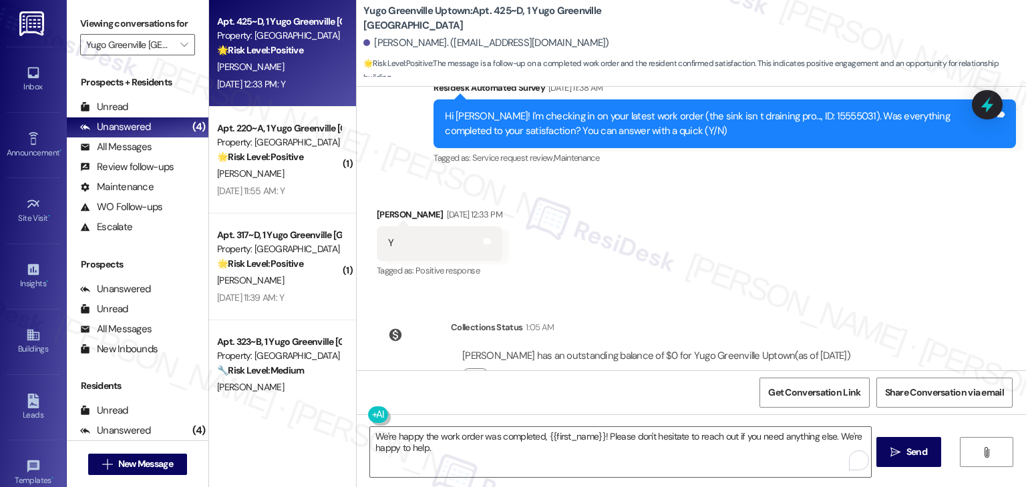
click at [653, 368] on div "Collections Status 1:05 AM [PERSON_NAME] has an outstanding balance of $0 for Y…" at bounding box center [619, 361] width 505 height 103
drag, startPoint x: 917, startPoint y: 462, endPoint x: 752, endPoint y: 418, distance: 170.7
click at [752, 418] on div "We're happy the work order was completed, {{first_name}}! Please don't hesitate…" at bounding box center [691, 465] width 669 height 100
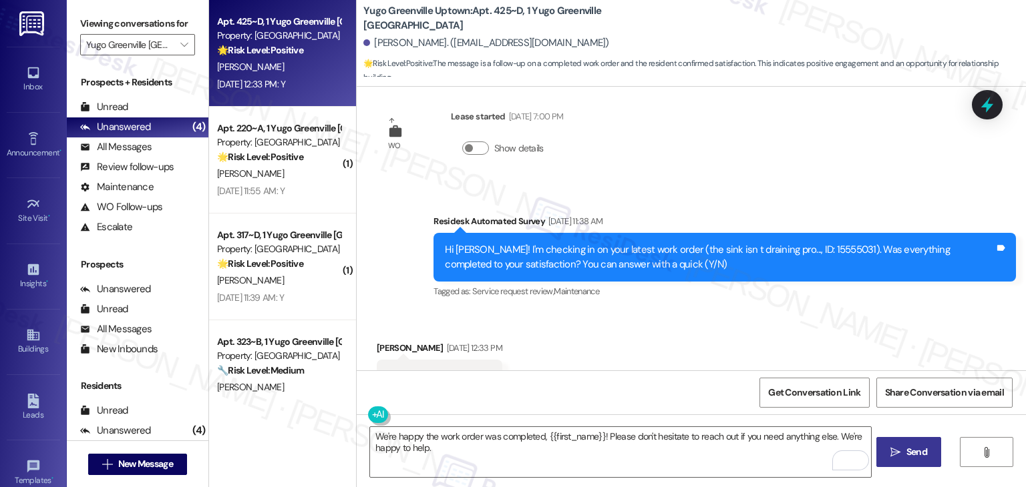
click at [911, 455] on span "Send" at bounding box center [916, 452] width 21 height 14
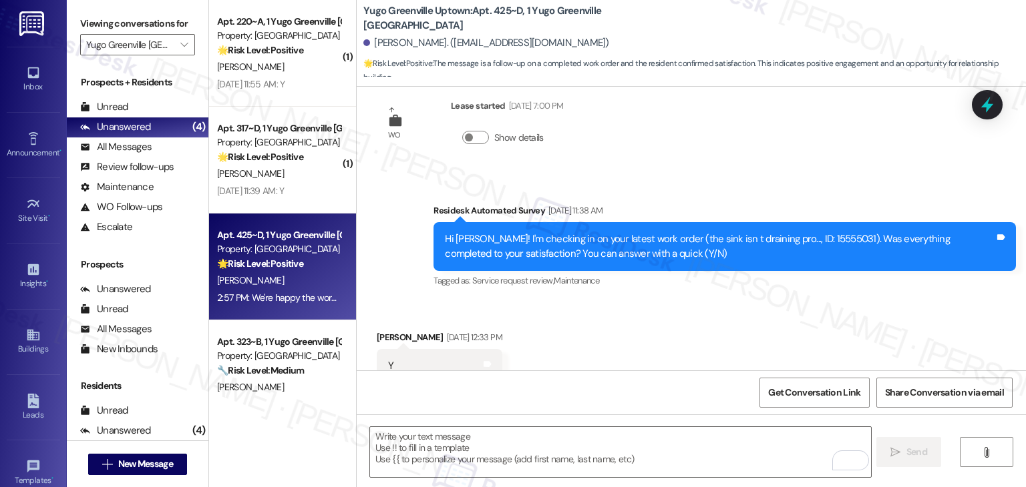
scroll to position [3053, 0]
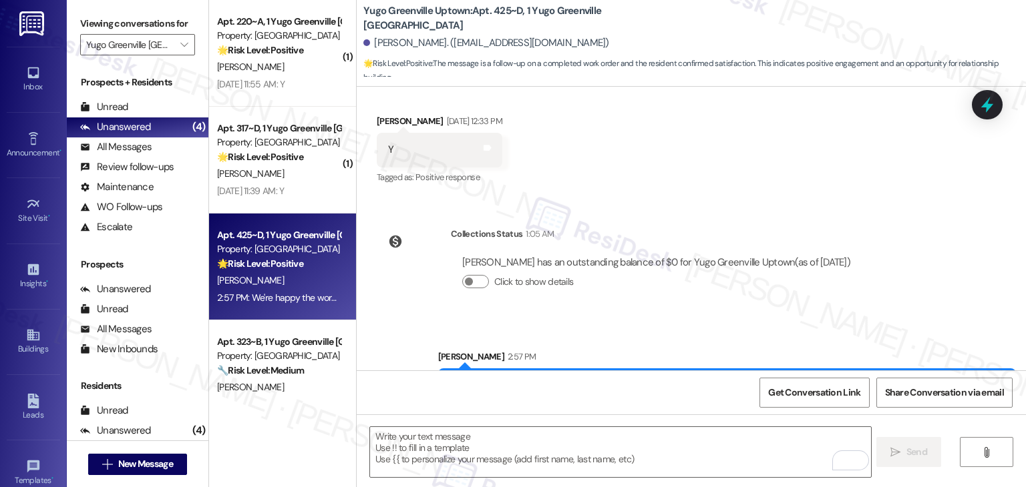
click at [610, 393] on div "Get Conversation Link Share Conversation via email" at bounding box center [691, 393] width 669 height 44
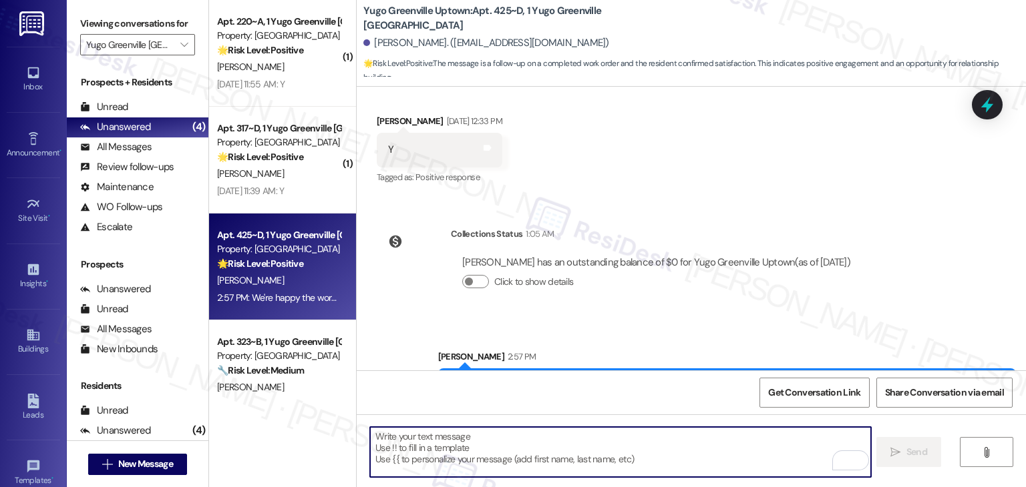
click at [537, 453] on textarea "To enrich screen reader interactions, please activate Accessibility in Grammarl…" at bounding box center [620, 452] width 500 height 50
paste textarea "Has {{property}} met your expectations so far? We would love to hear about your…"
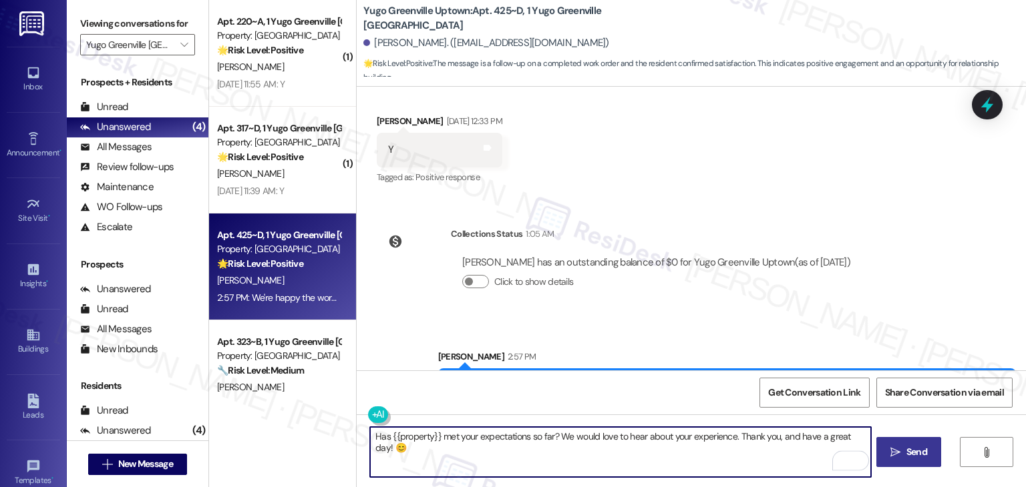
type textarea "Has {{property}} met your expectations so far? We would love to hear about your…"
click at [543, 389] on div "Get Conversation Link Share Conversation via email" at bounding box center [691, 393] width 669 height 44
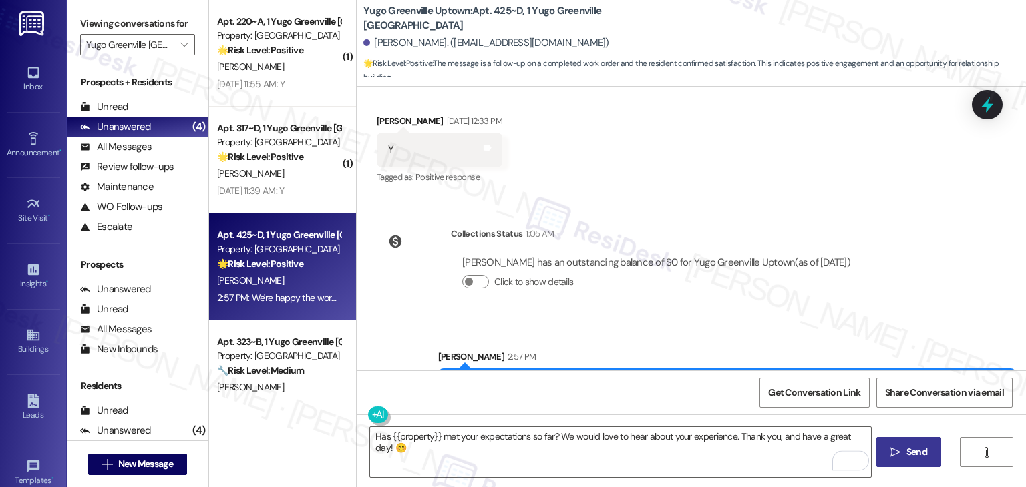
click at [543, 389] on div "Get Conversation Link Share Conversation via email" at bounding box center [691, 393] width 669 height 44
click at [920, 457] on span "Send" at bounding box center [916, 452] width 21 height 14
click at [718, 15] on div "Yugo Greenville Uptown: Apt. 425~D, 1 Yugo [GEOGRAPHIC_DATA] [GEOGRAPHIC_DATA] …" at bounding box center [694, 39] width 662 height 73
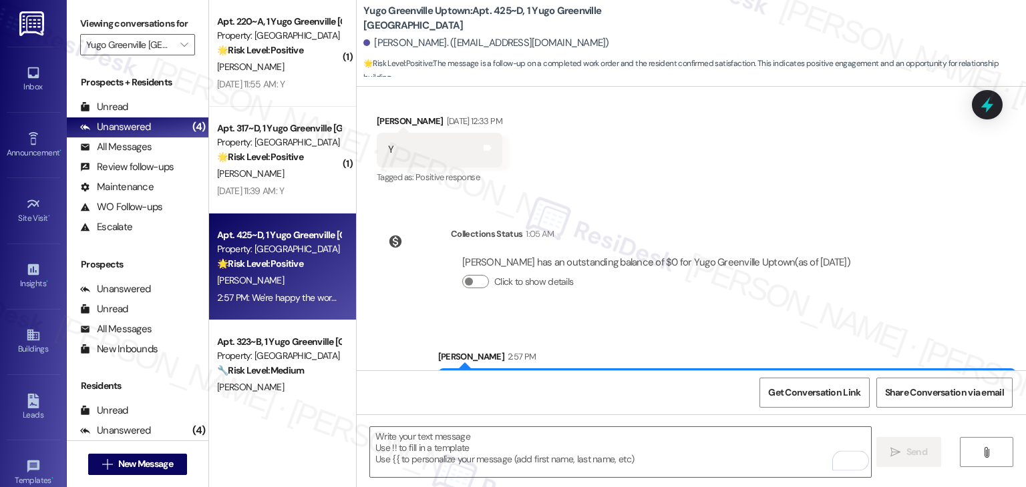
scroll to position [2836, 0]
